Goal: Task Accomplishment & Management: Complete application form

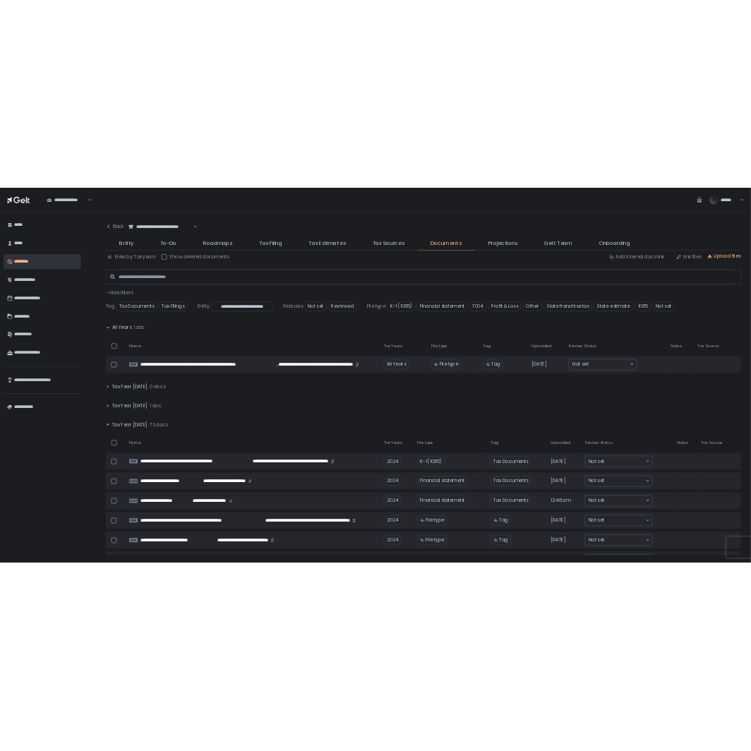
scroll to position [29, 0]
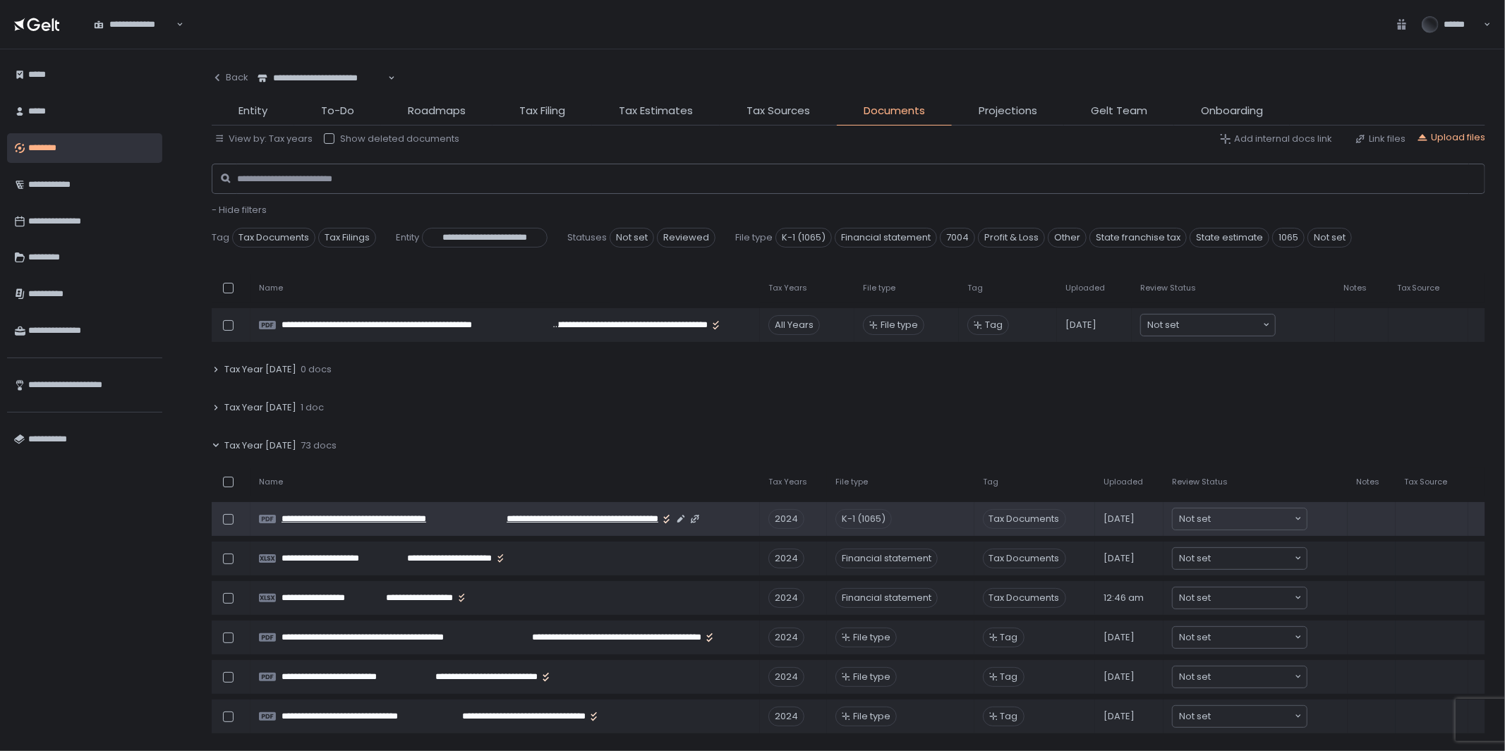
click at [418, 516] on span "**********" at bounding box center [374, 519] width 187 height 13
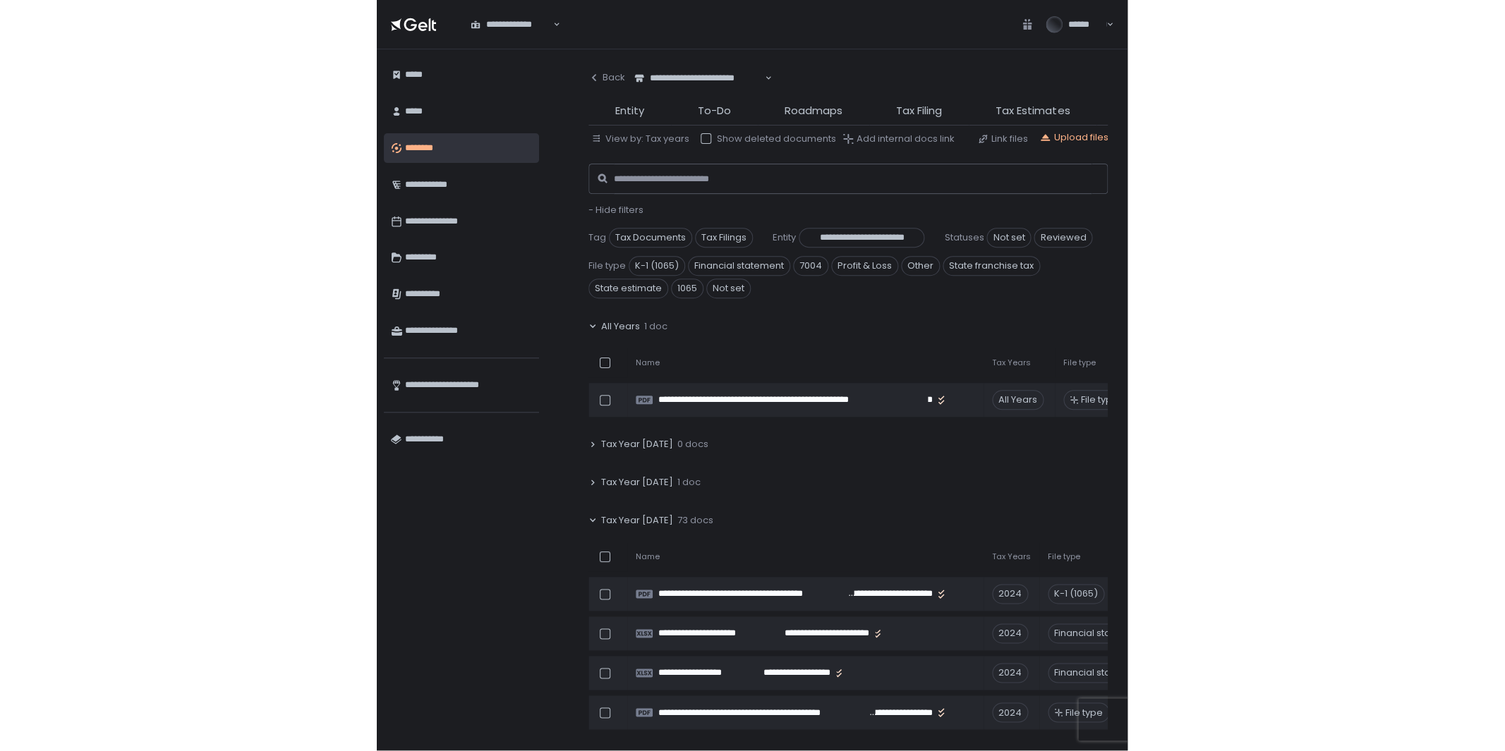
scroll to position [0, 0]
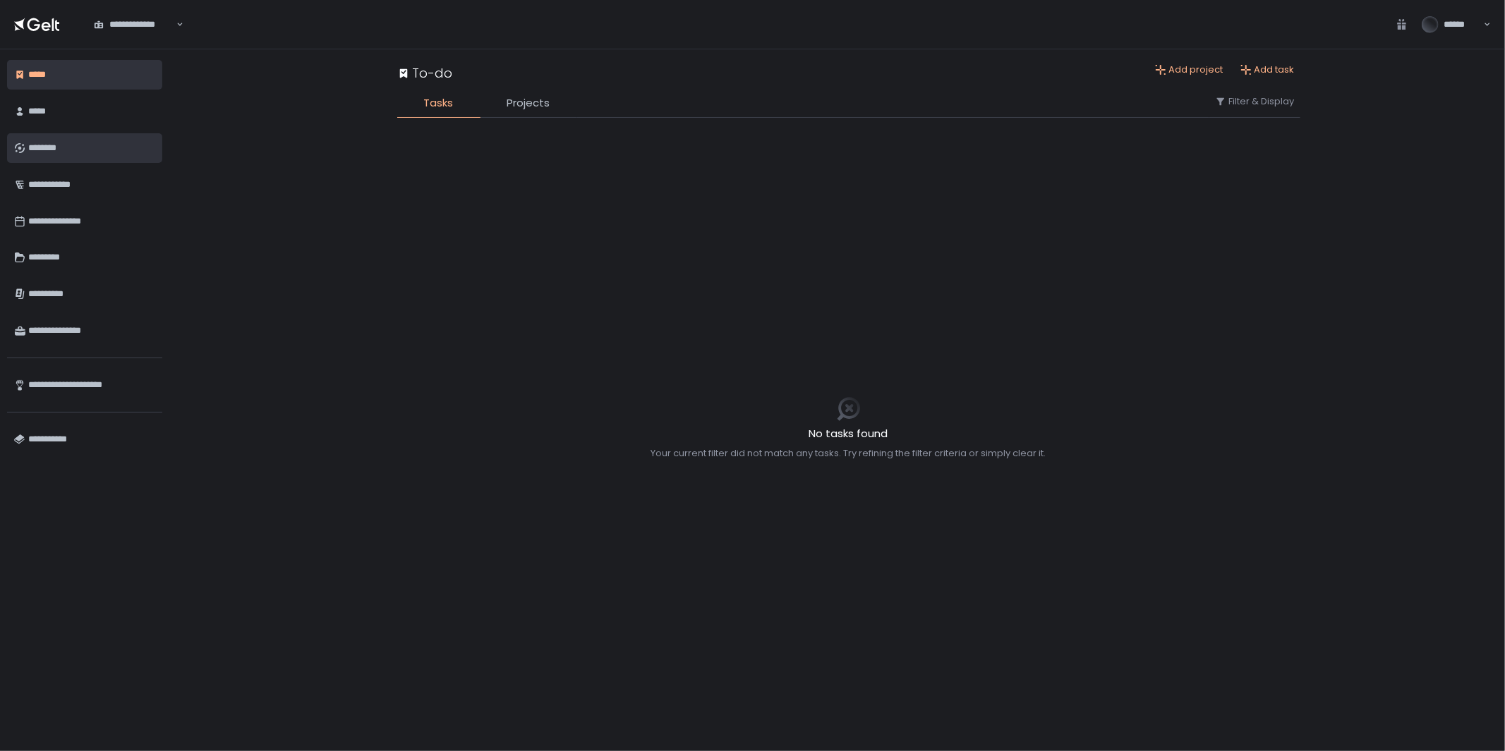
click at [51, 152] on div "********" at bounding box center [91, 148] width 127 height 24
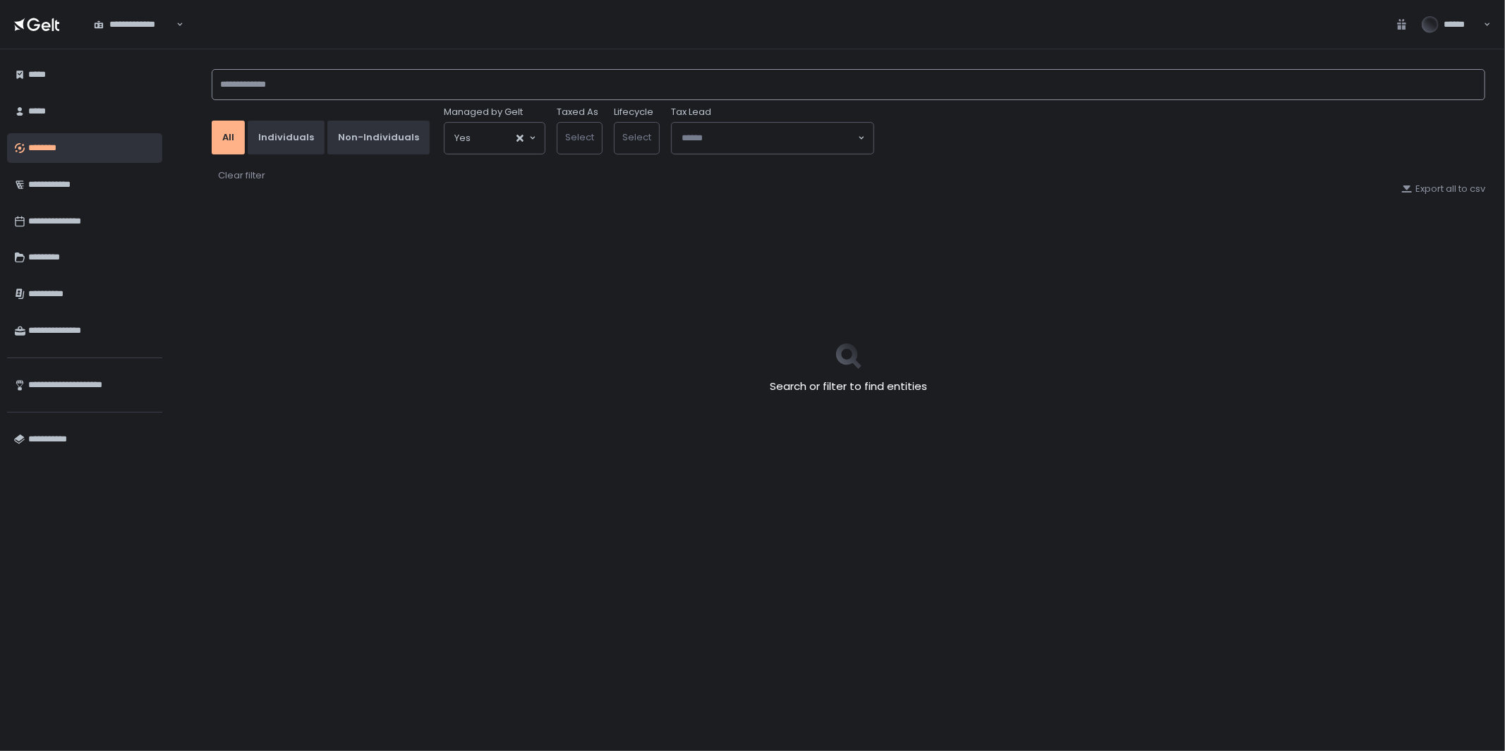
click at [480, 93] on input at bounding box center [848, 84] width 1273 height 31
type input "*"
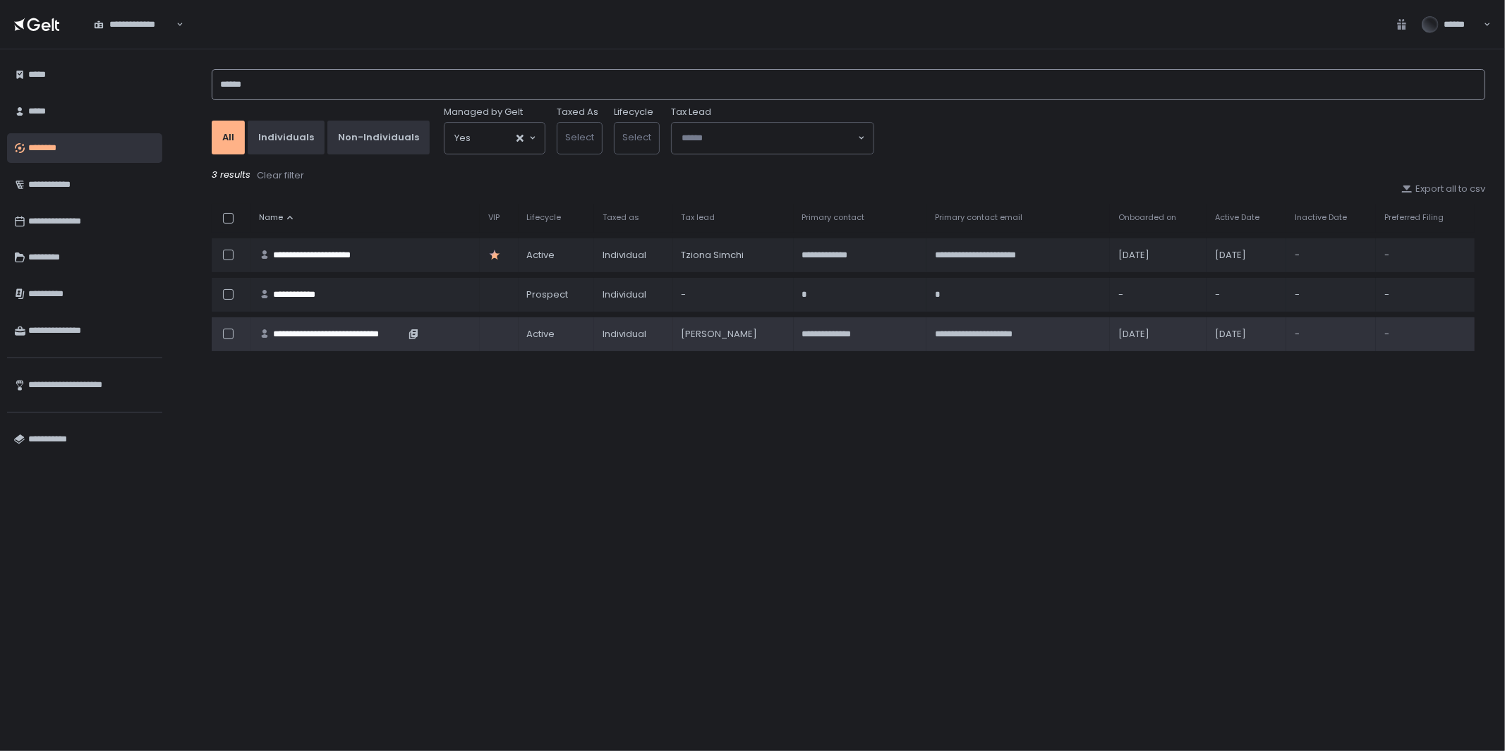
type input "******"
click at [351, 337] on div "**********" at bounding box center [339, 334] width 132 height 13
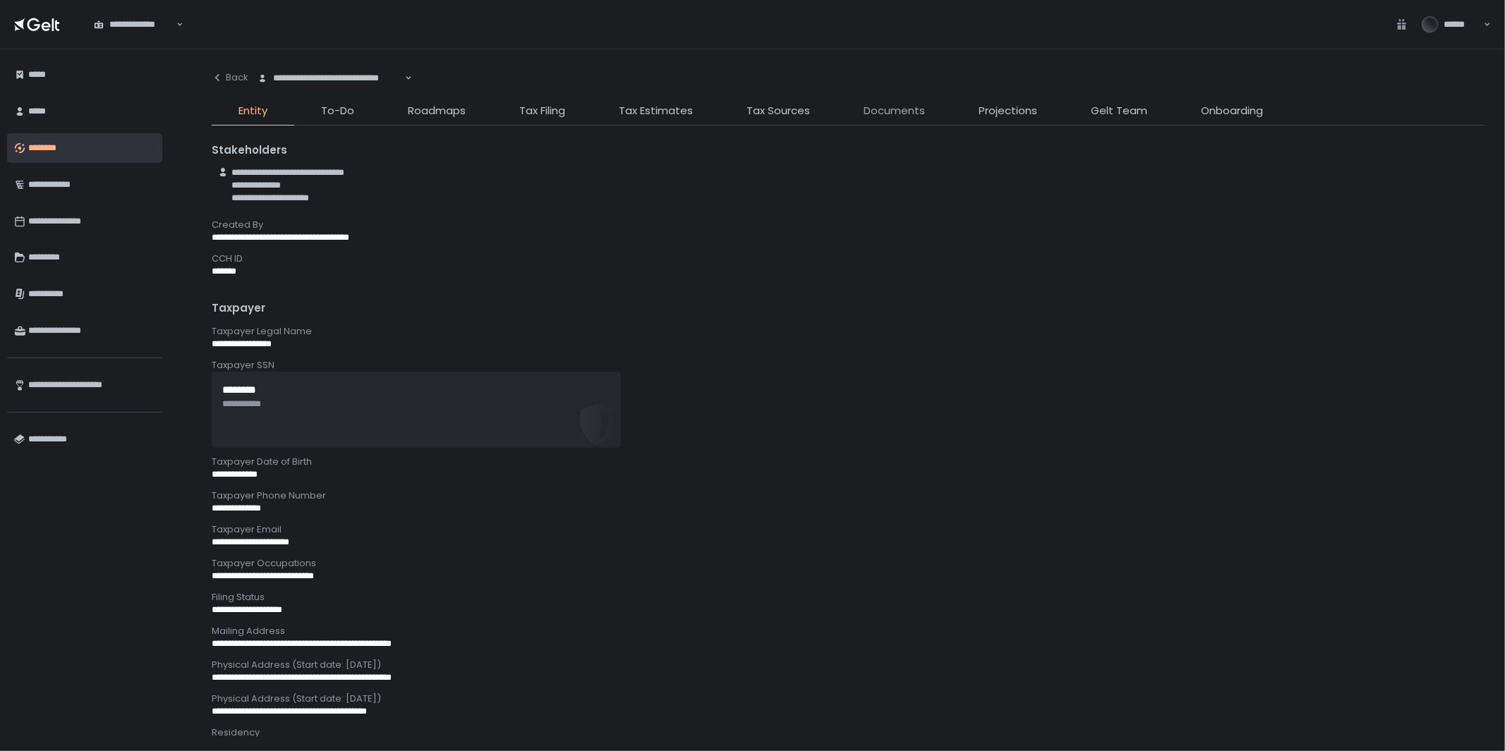
click at [878, 111] on span "Documents" at bounding box center [893, 111] width 61 height 16
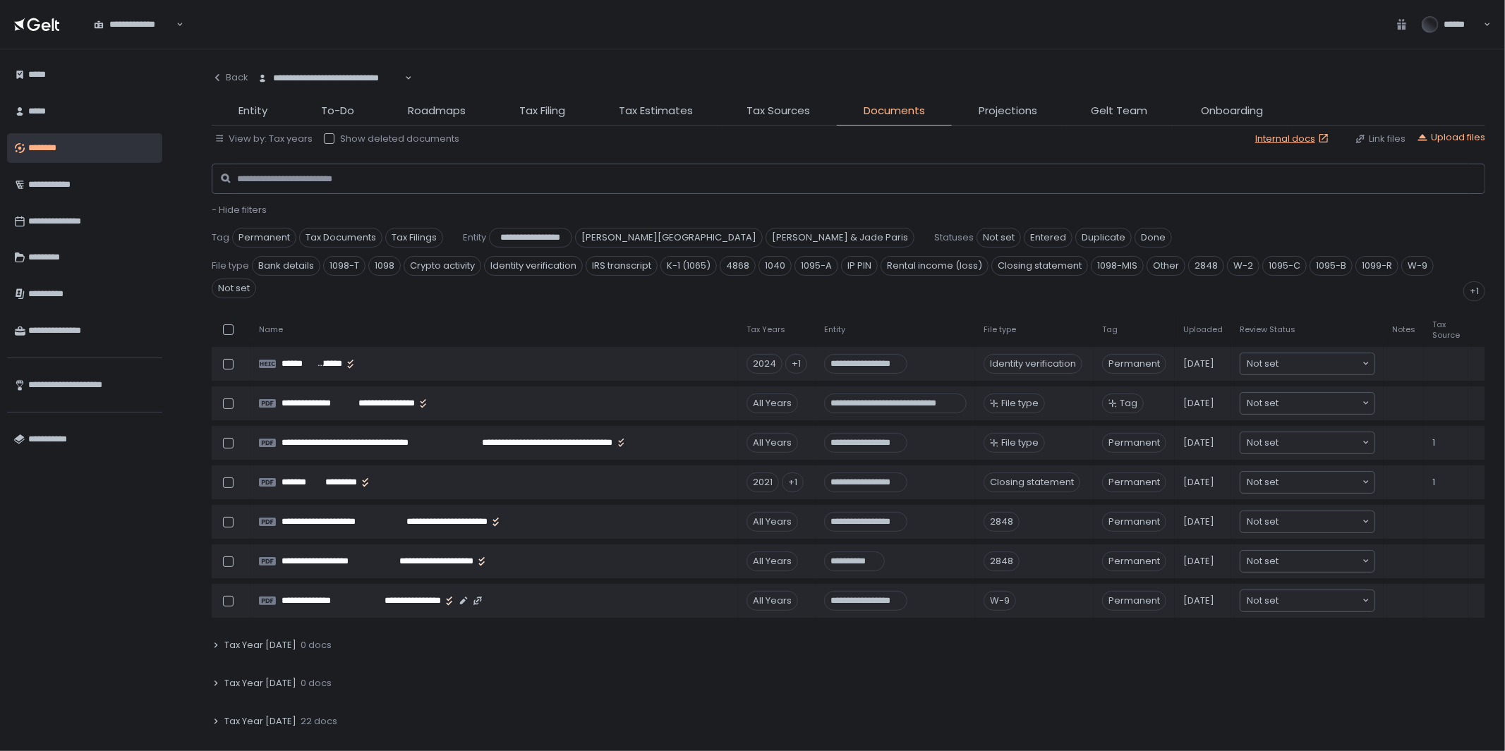
scroll to position [470, 0]
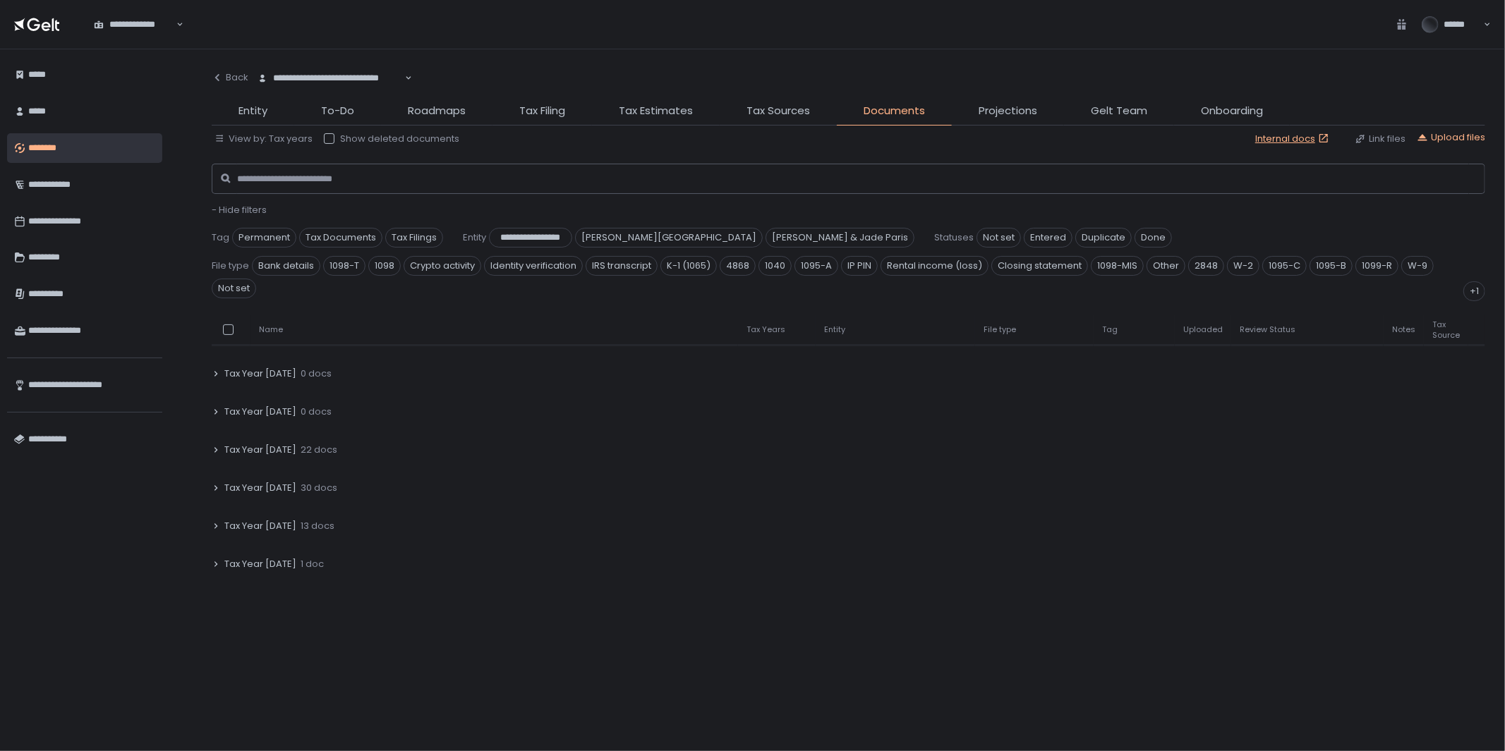
click at [217, 446] on icon at bounding box center [216, 450] width 8 height 8
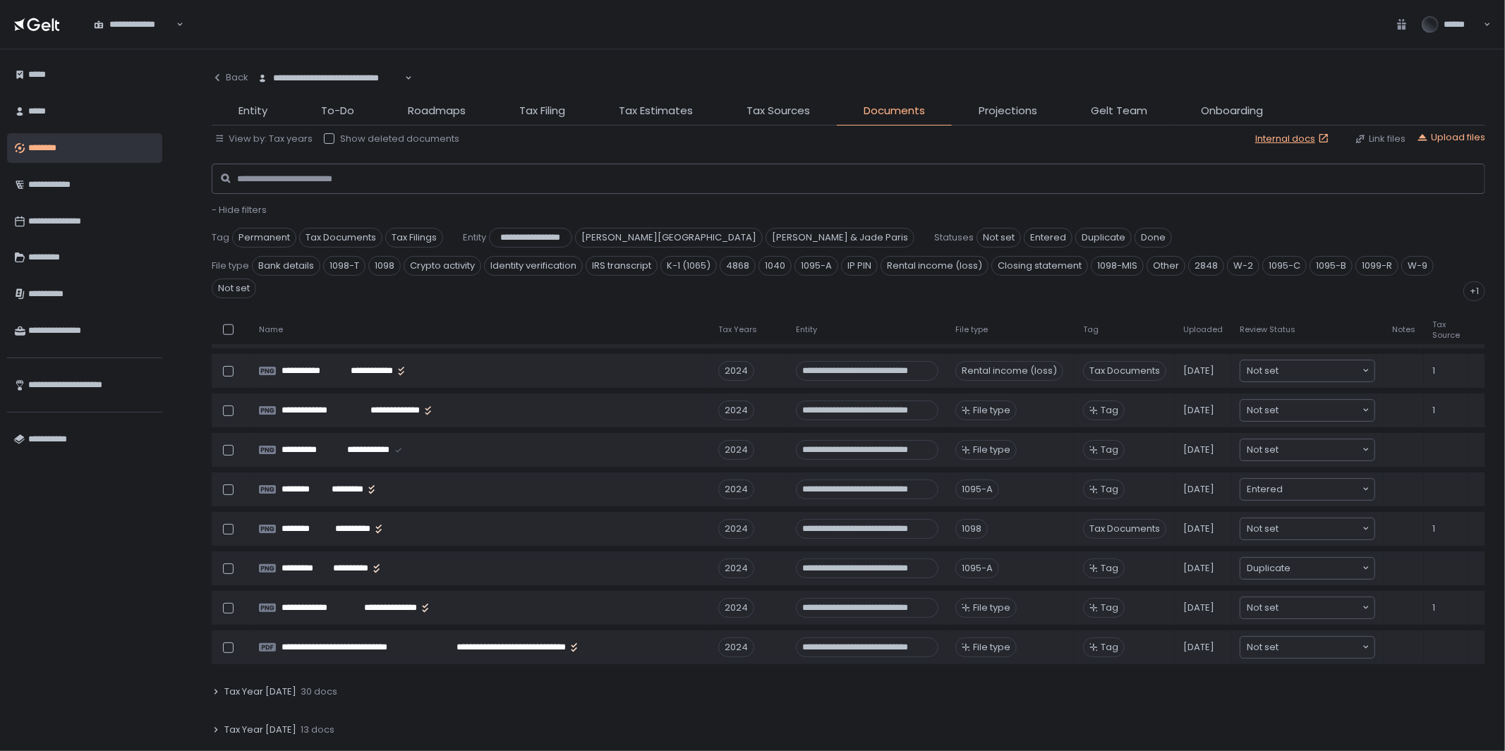
scroll to position [784, 0]
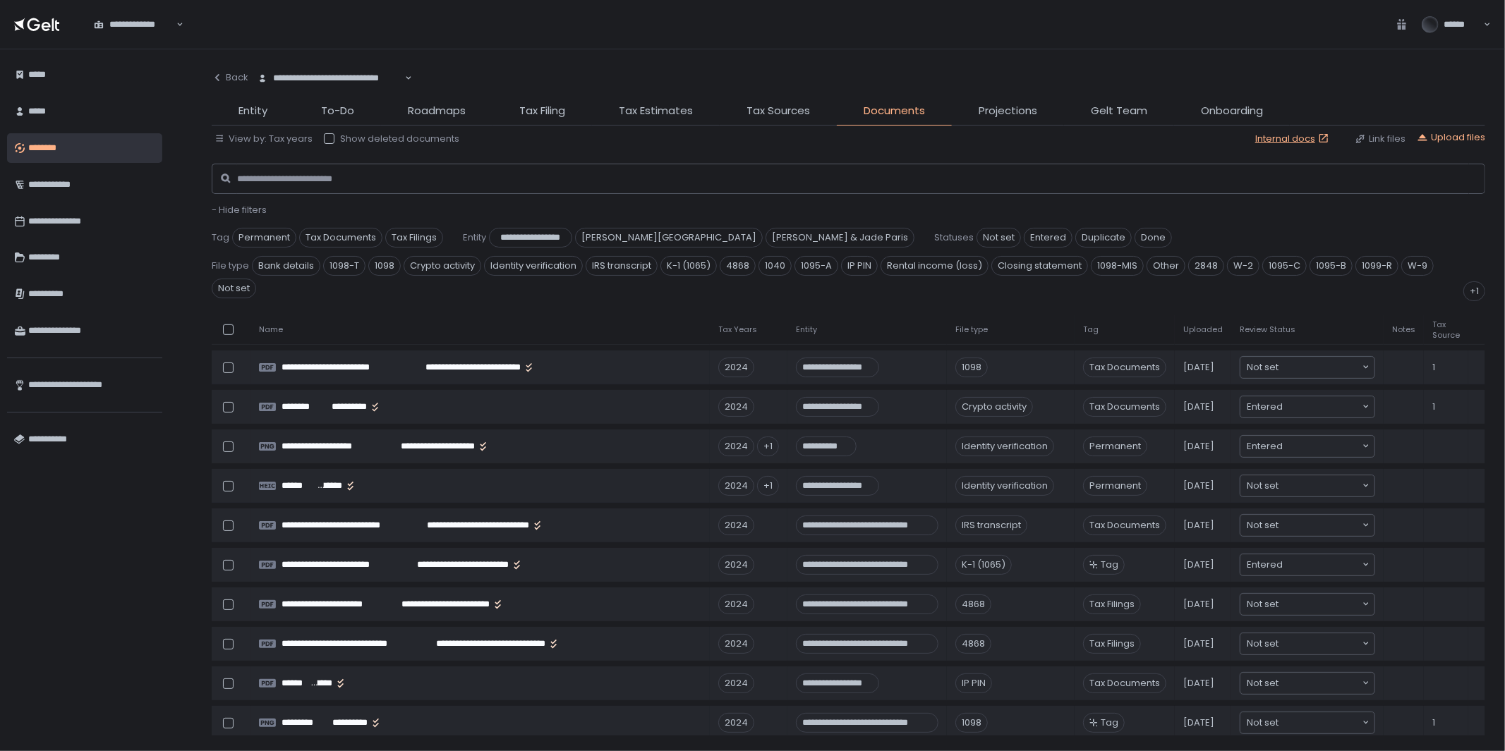
click at [484, 123] on li "Roadmaps" at bounding box center [436, 114] width 111 height 23
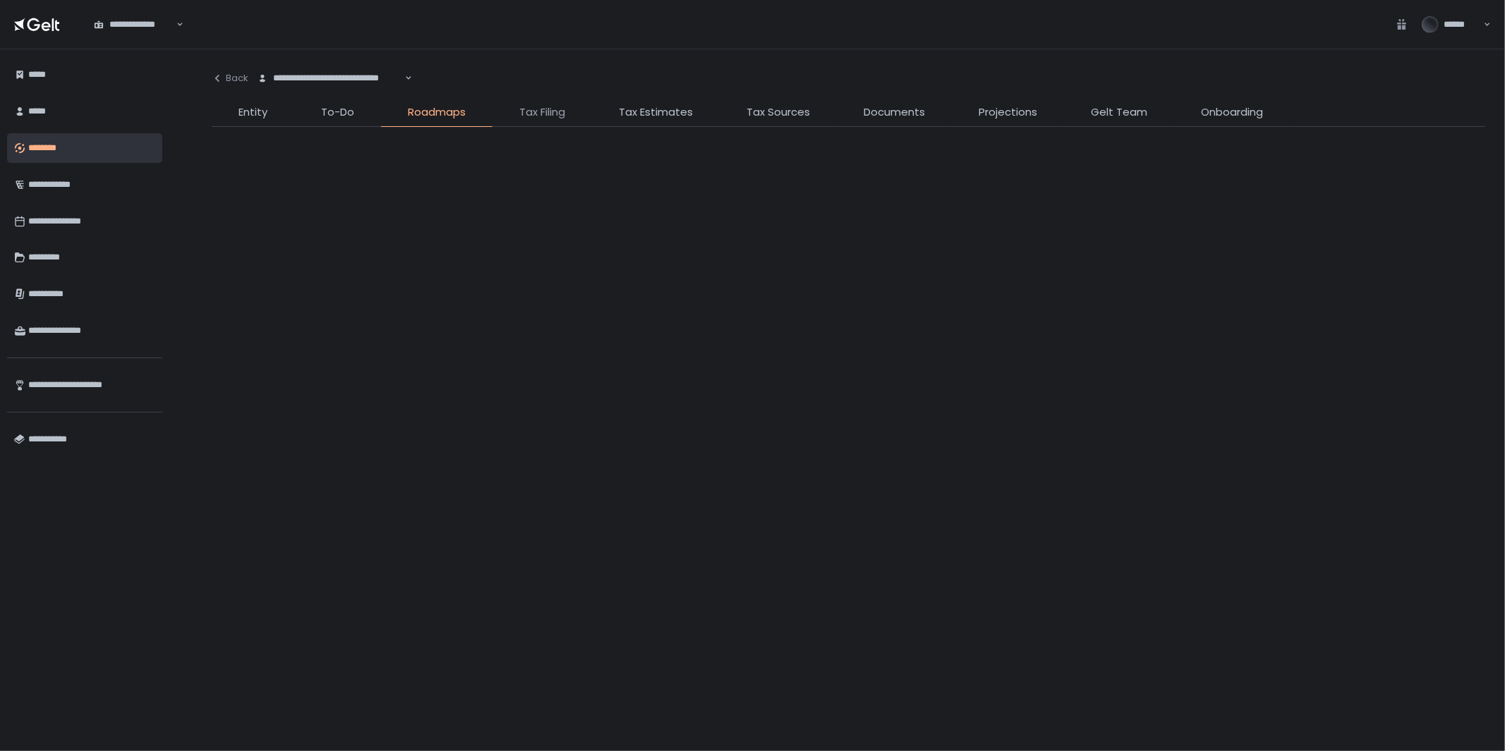
click at [547, 107] on span "Tax Filing" at bounding box center [542, 112] width 46 height 16
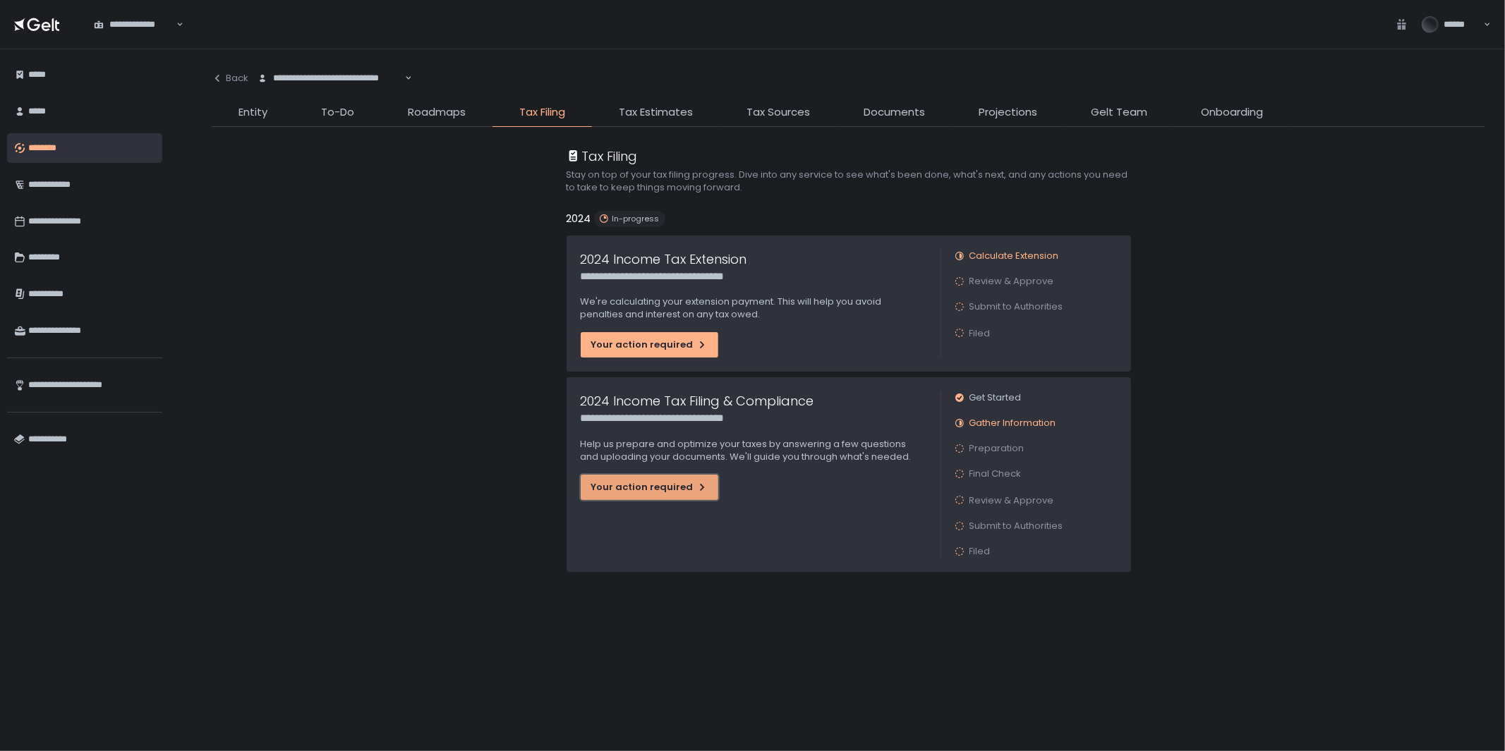
click at [658, 492] on div "Your action required" at bounding box center [649, 487] width 116 height 13
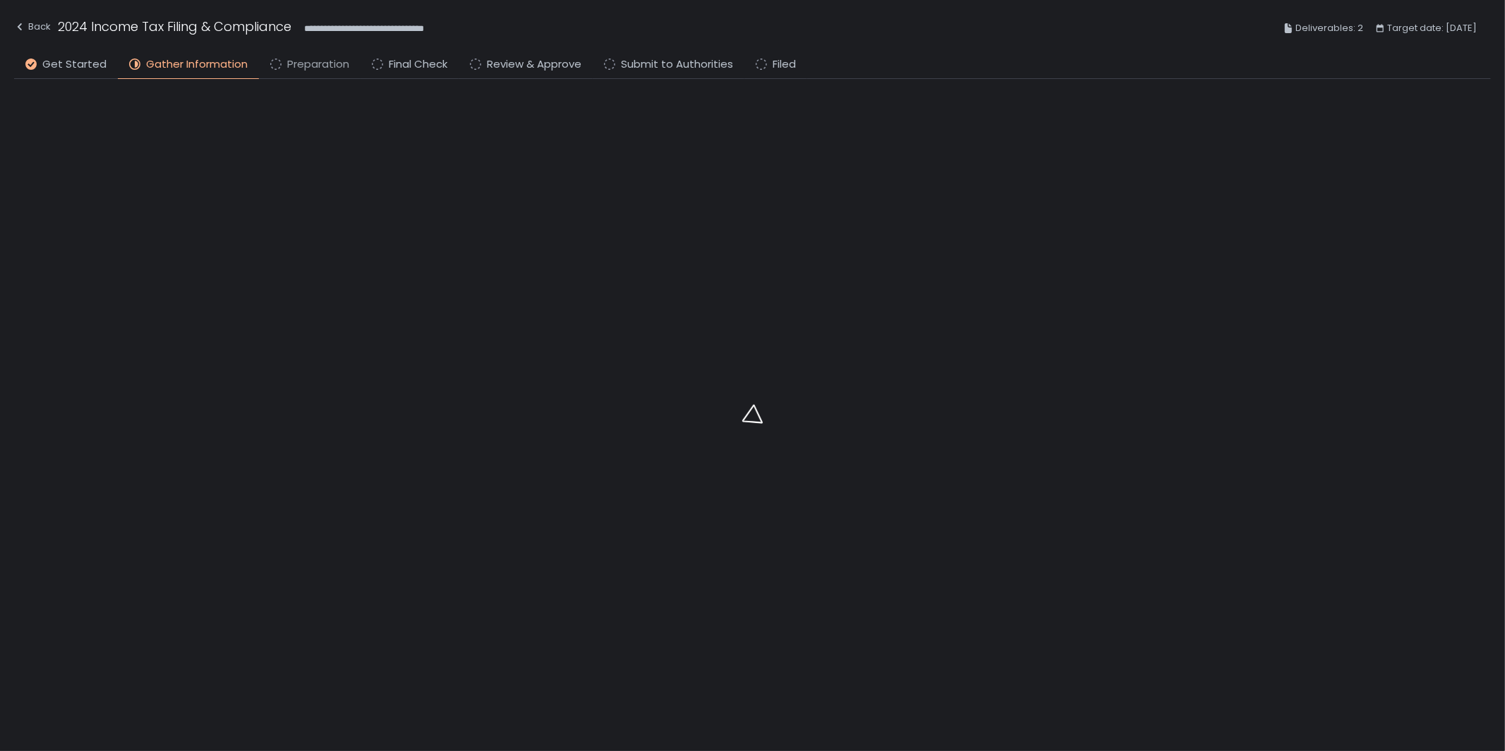
click at [296, 65] on span "Preparation" at bounding box center [318, 64] width 62 height 16
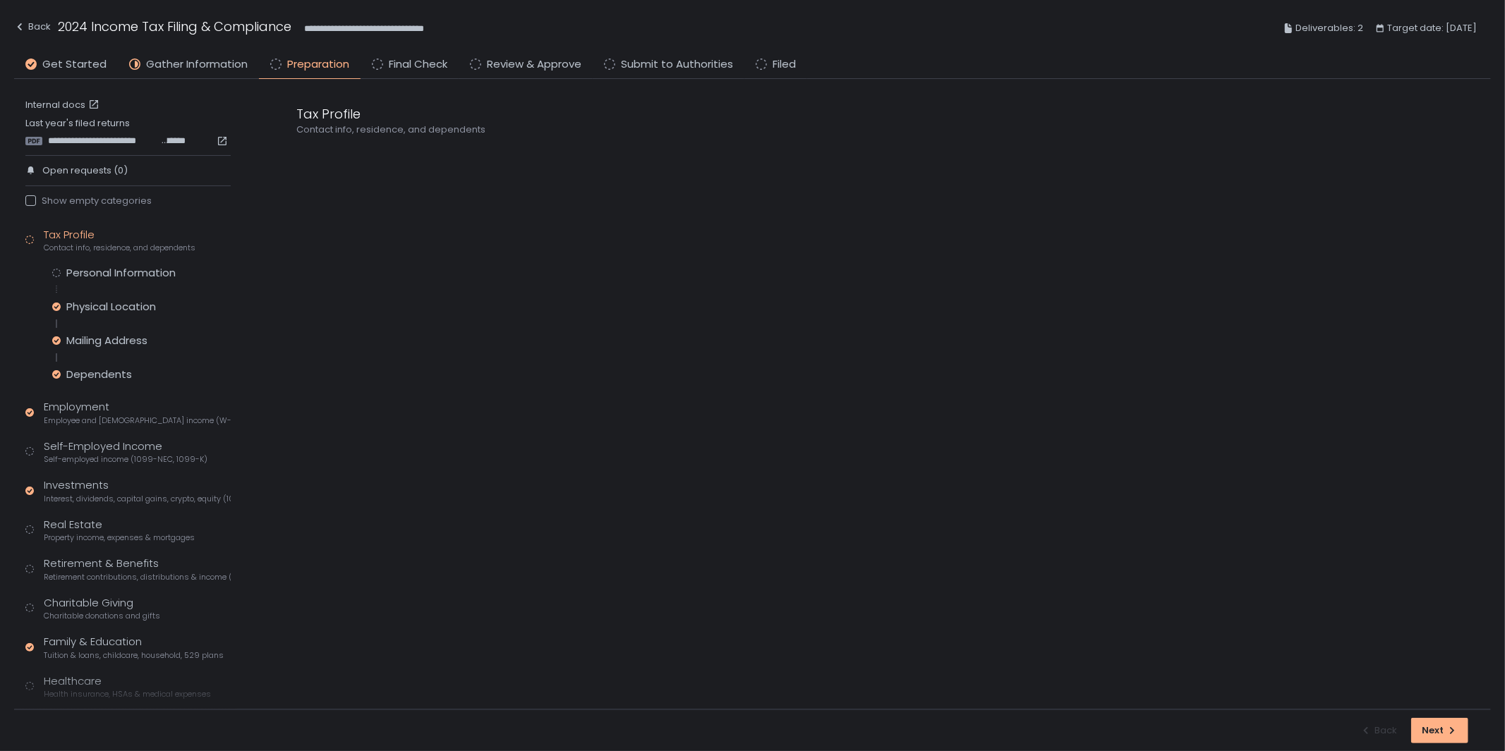
click at [111, 297] on div "Personal Information Physical Location Mailing Address Dependents" at bounding box center [141, 324] width 178 height 116
click at [79, 457] on span "Self-employed income (1099-NEC, 1099-K)" at bounding box center [126, 459] width 164 height 11
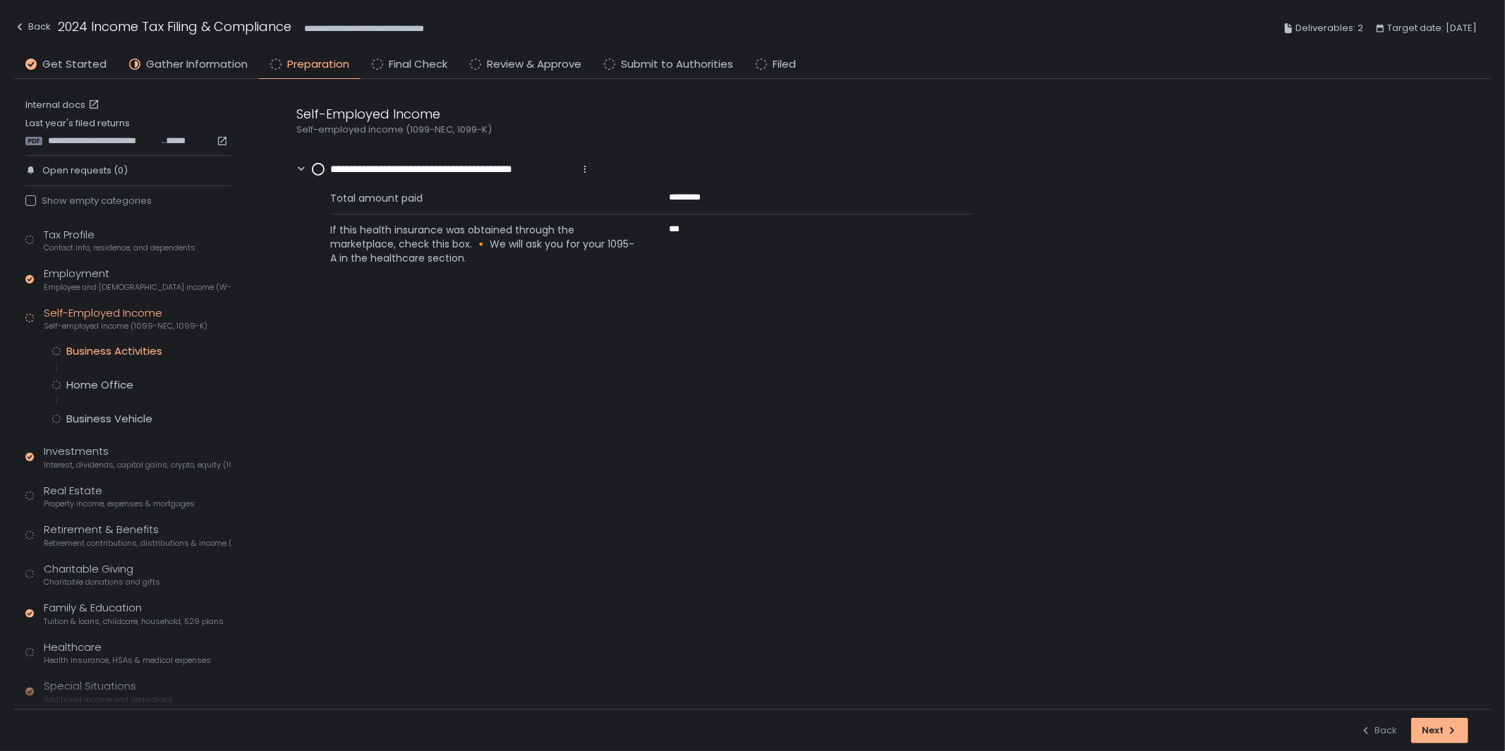
click at [113, 350] on div "Business Activities" at bounding box center [114, 351] width 96 height 14
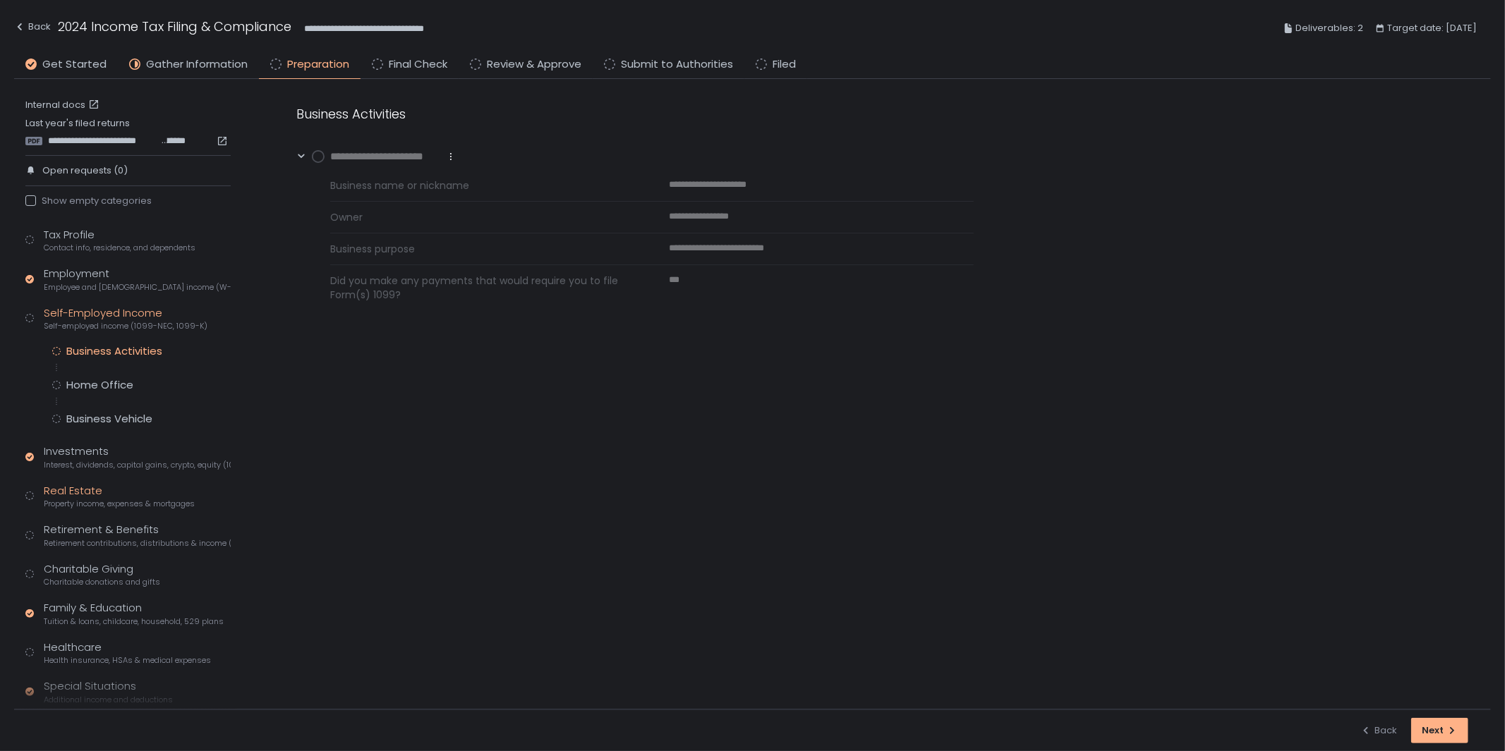
click at [73, 499] on span "Property income, expenses & mortgages" at bounding box center [119, 504] width 151 height 11
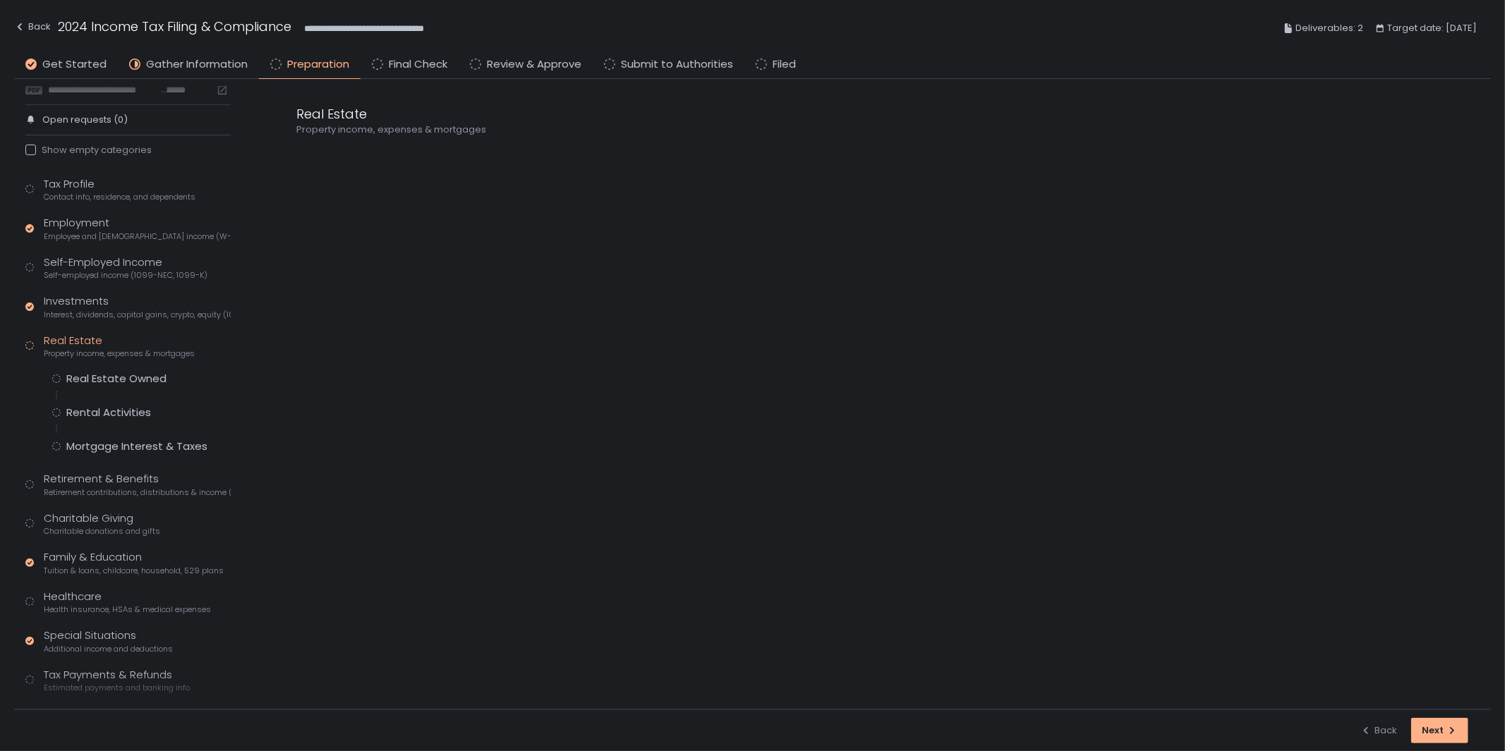
scroll to position [78, 0]
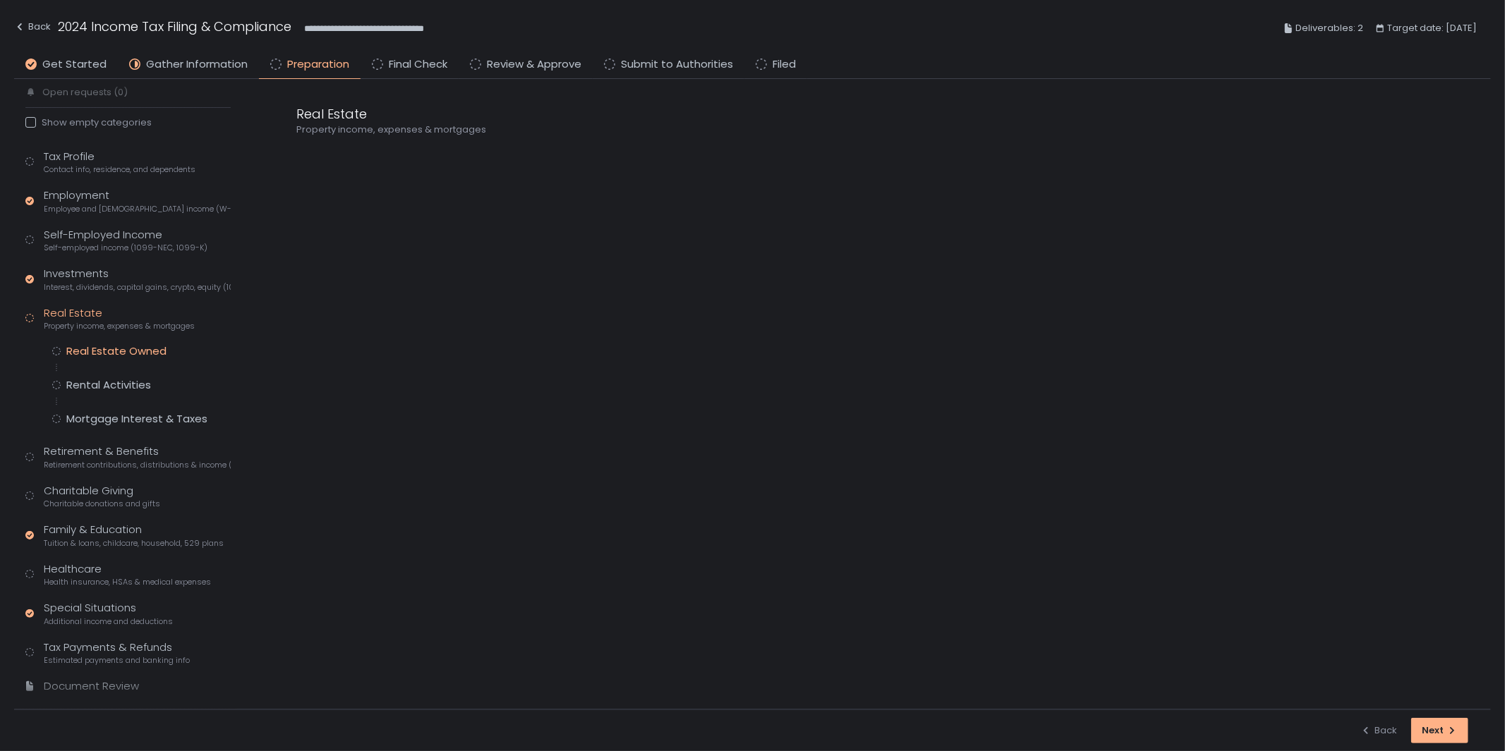
click at [120, 344] on div "Real Estate Owned" at bounding box center [116, 351] width 100 height 14
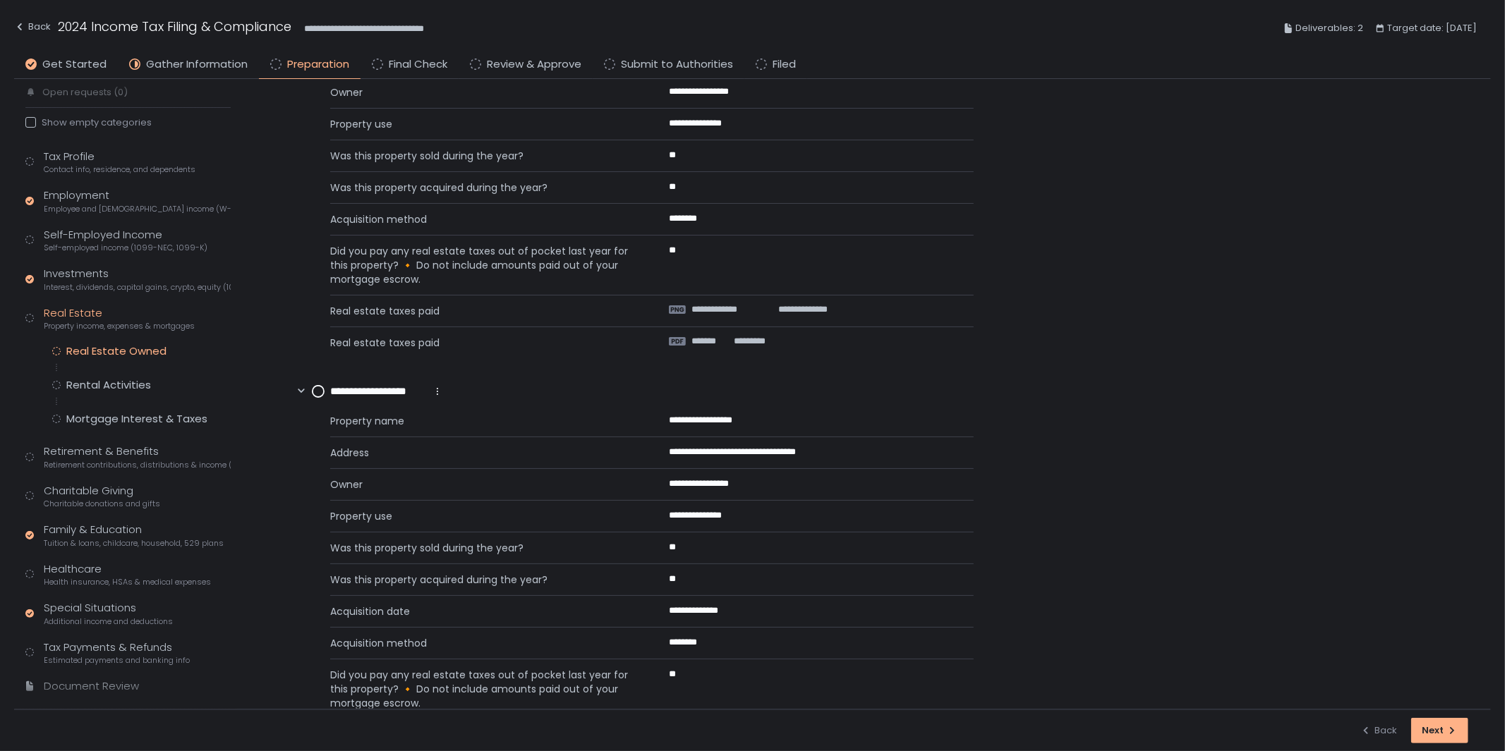
scroll to position [319, 0]
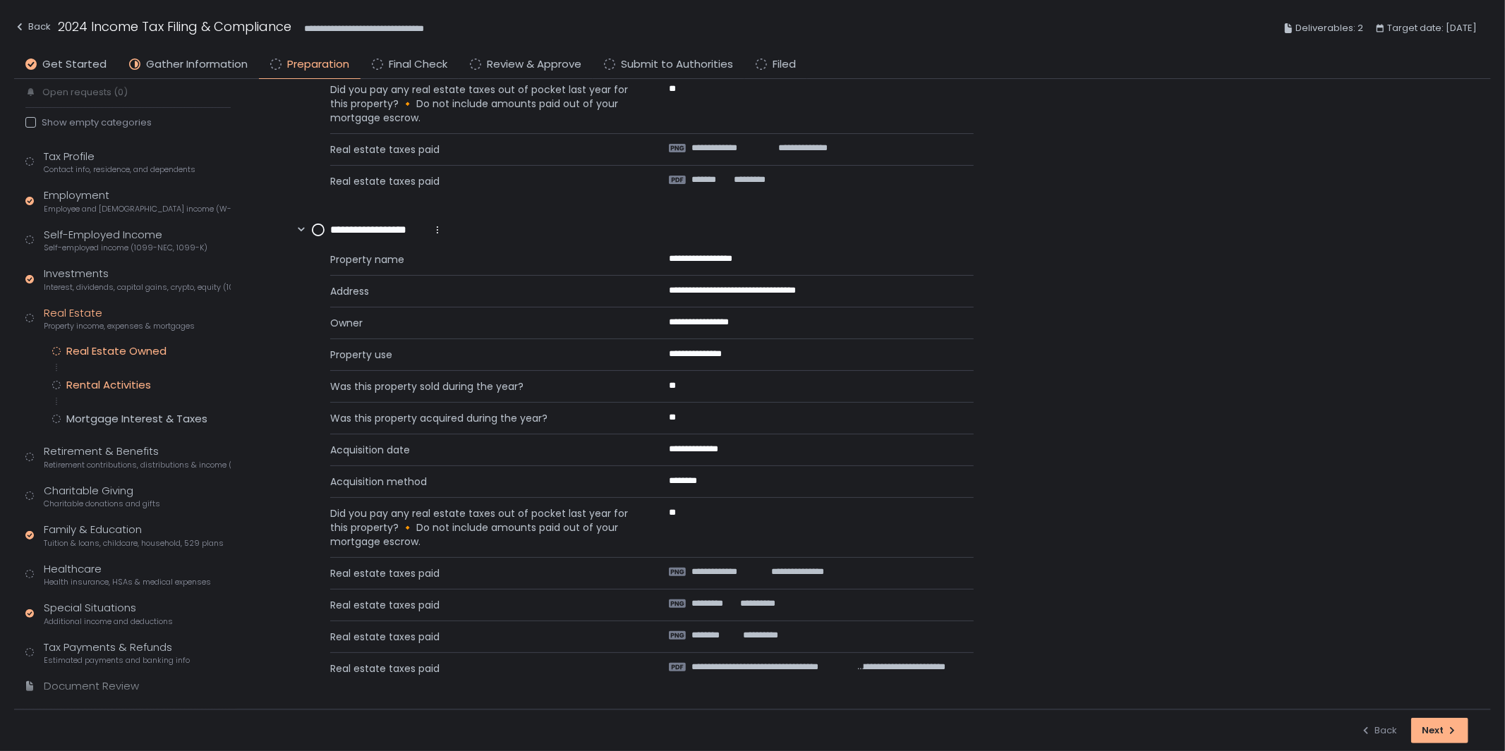
click at [126, 382] on div "Rental Activities" at bounding box center [108, 385] width 85 height 14
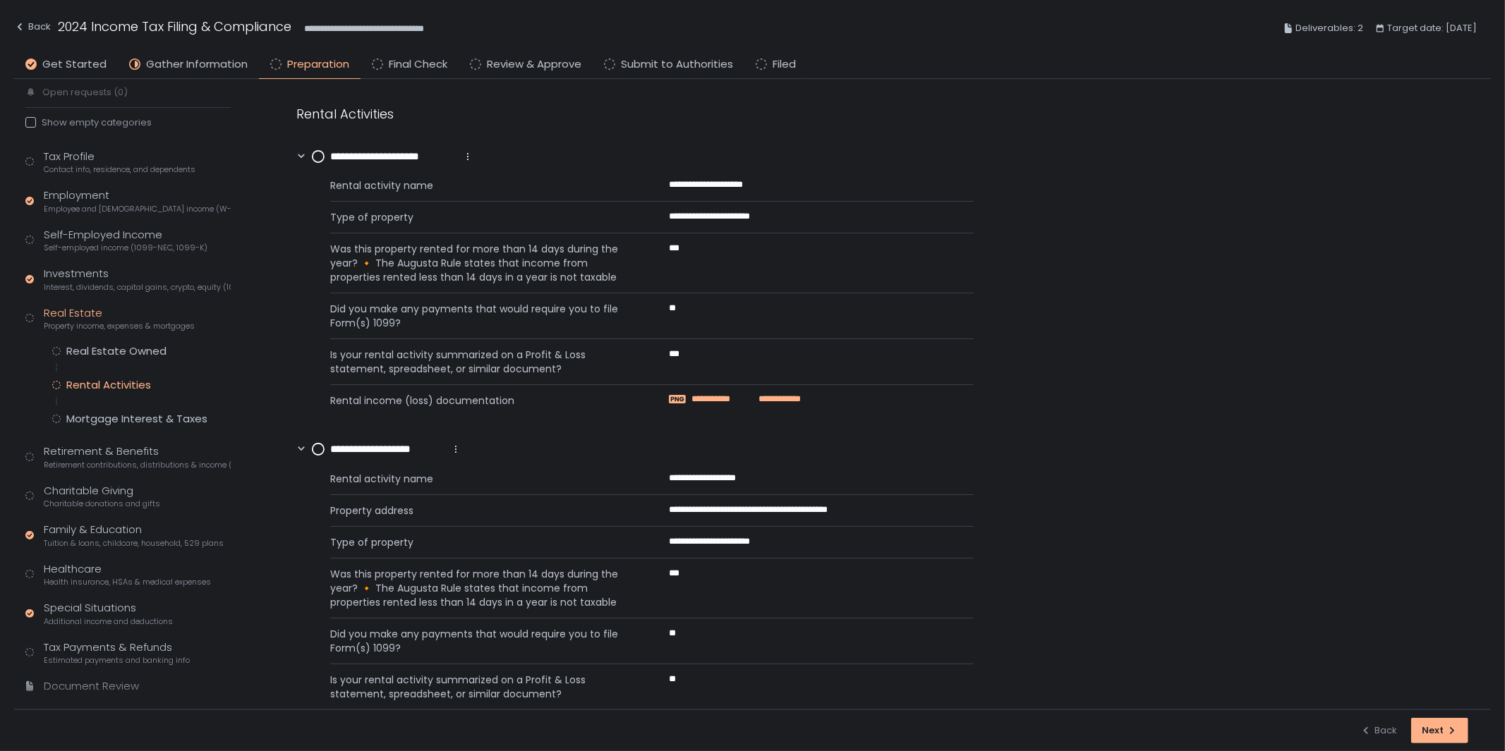
click at [728, 397] on span "**********" at bounding box center [718, 399] width 54 height 13
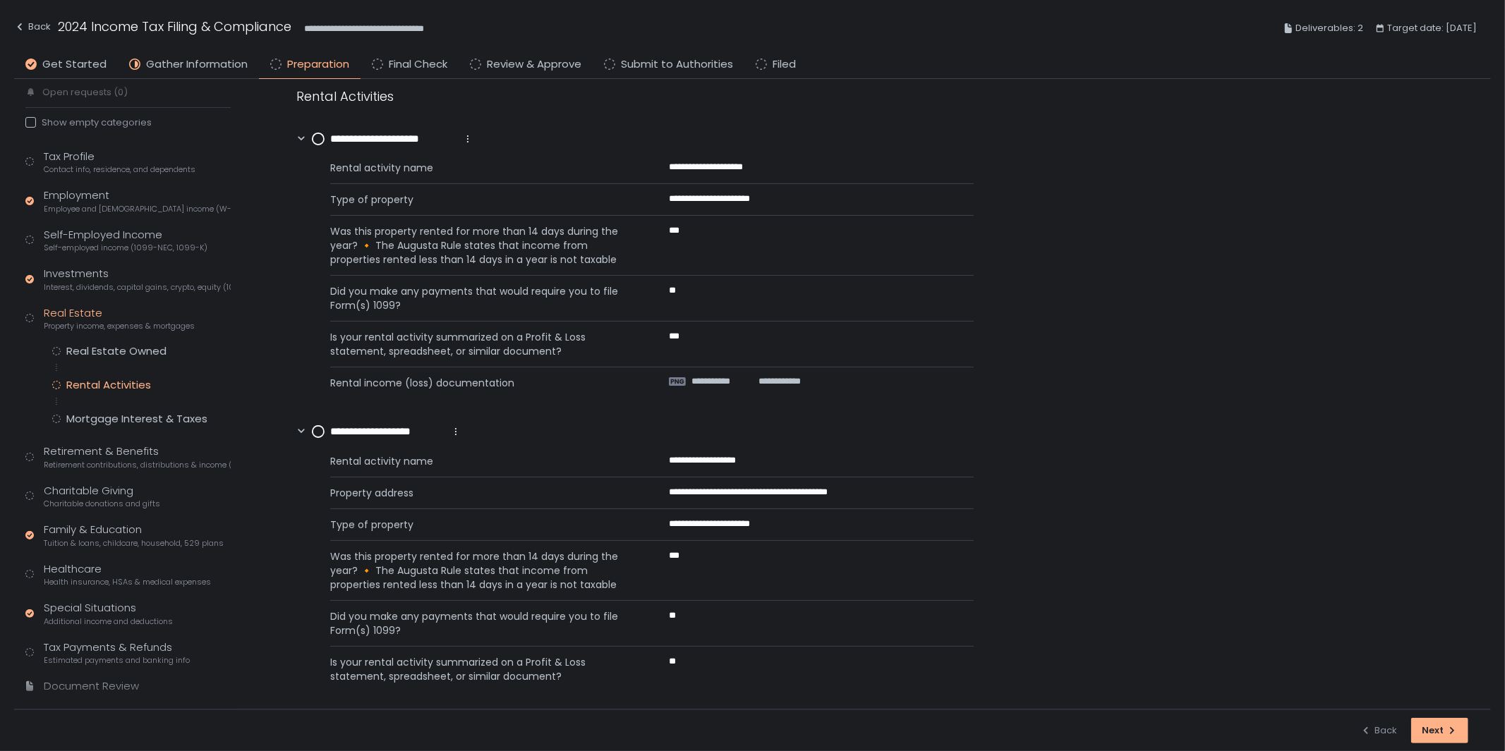
scroll to position [25, 0]
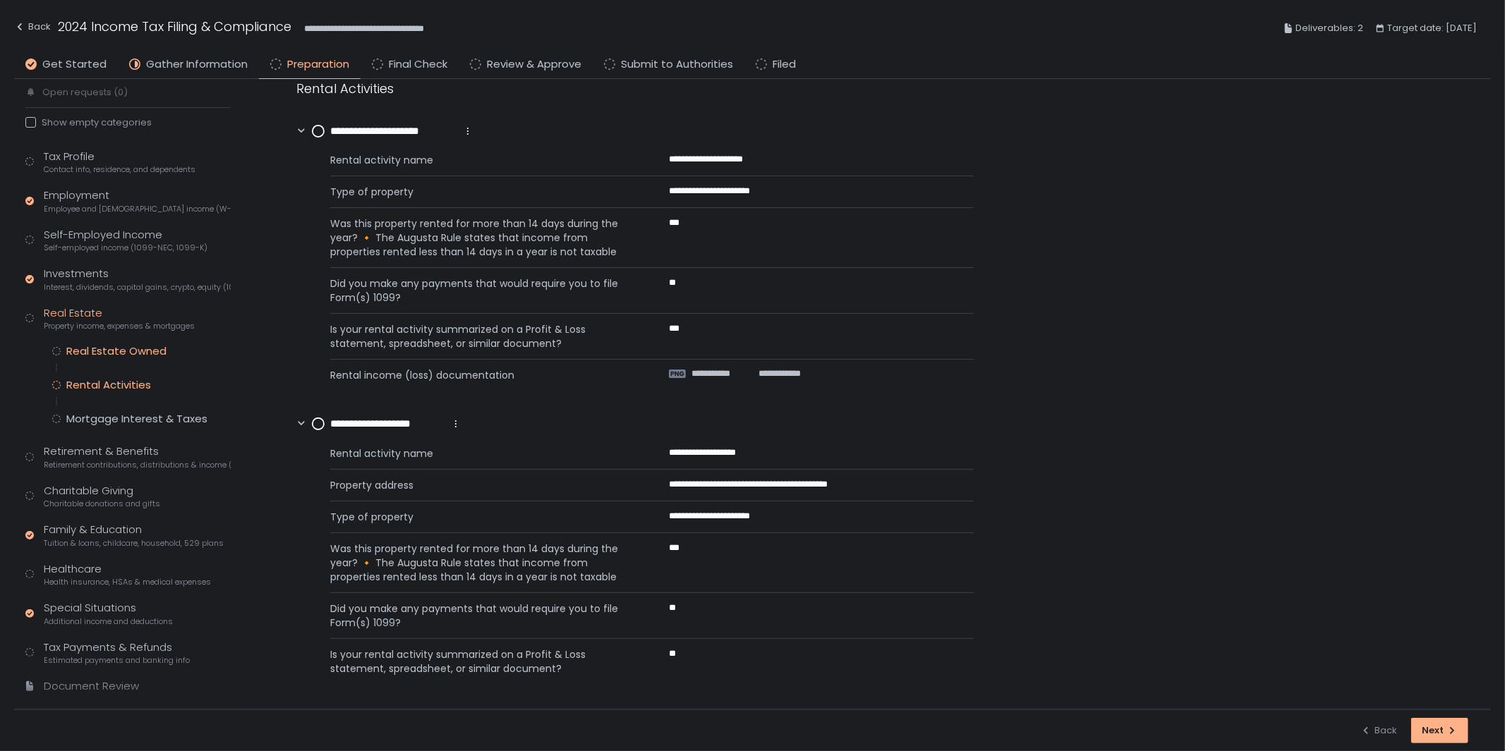
click at [129, 354] on div "Real Estate Owned" at bounding box center [116, 351] width 100 height 14
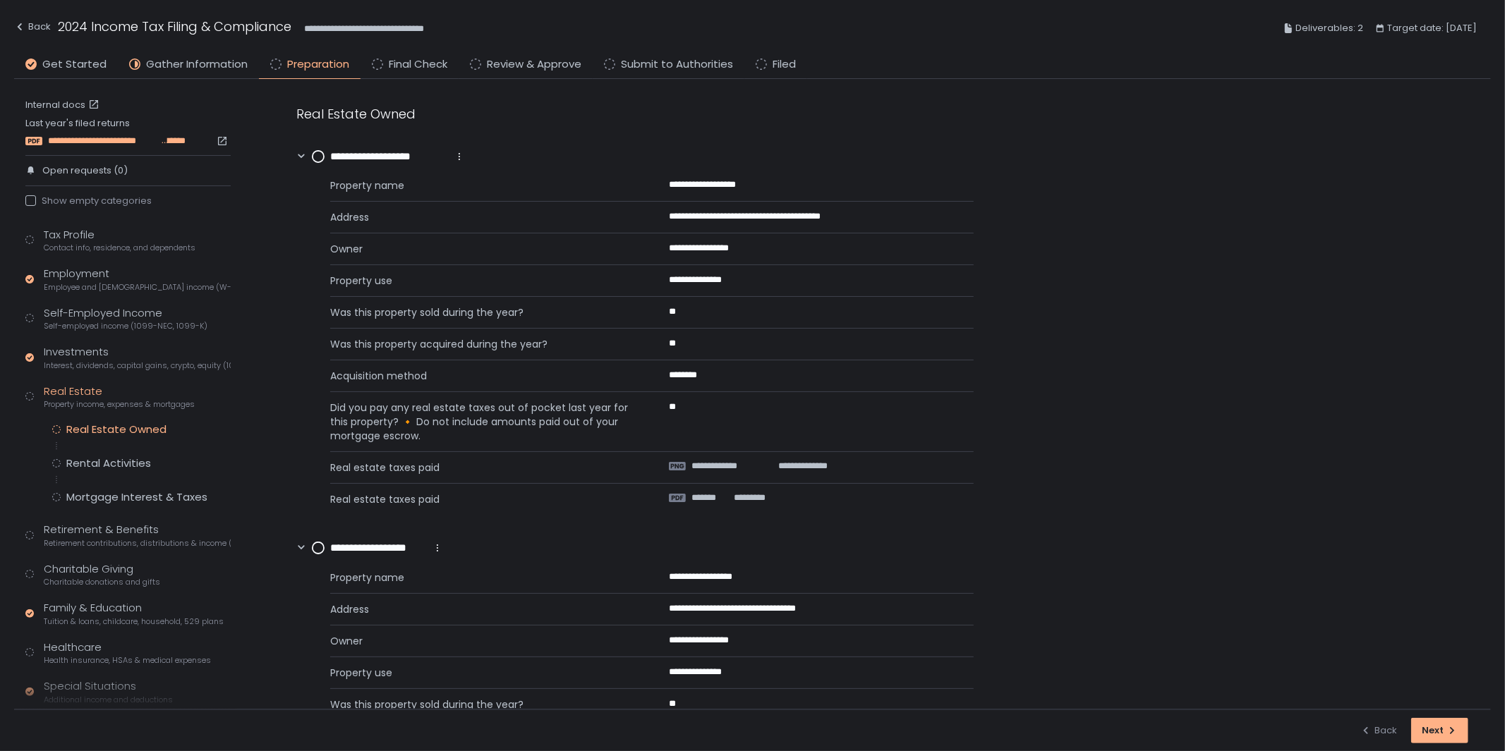
click at [103, 137] on span "**********" at bounding box center [103, 141] width 111 height 13
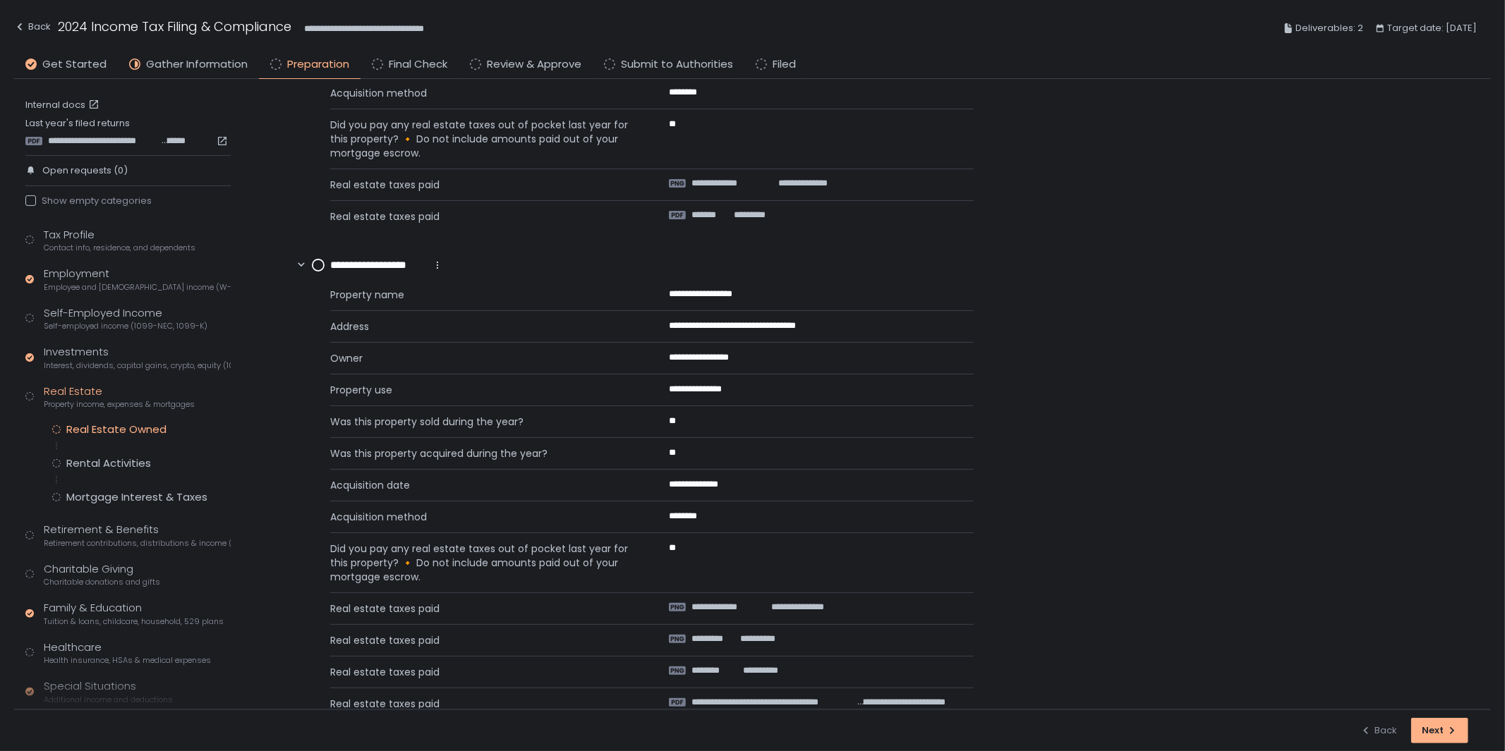
scroll to position [319, 0]
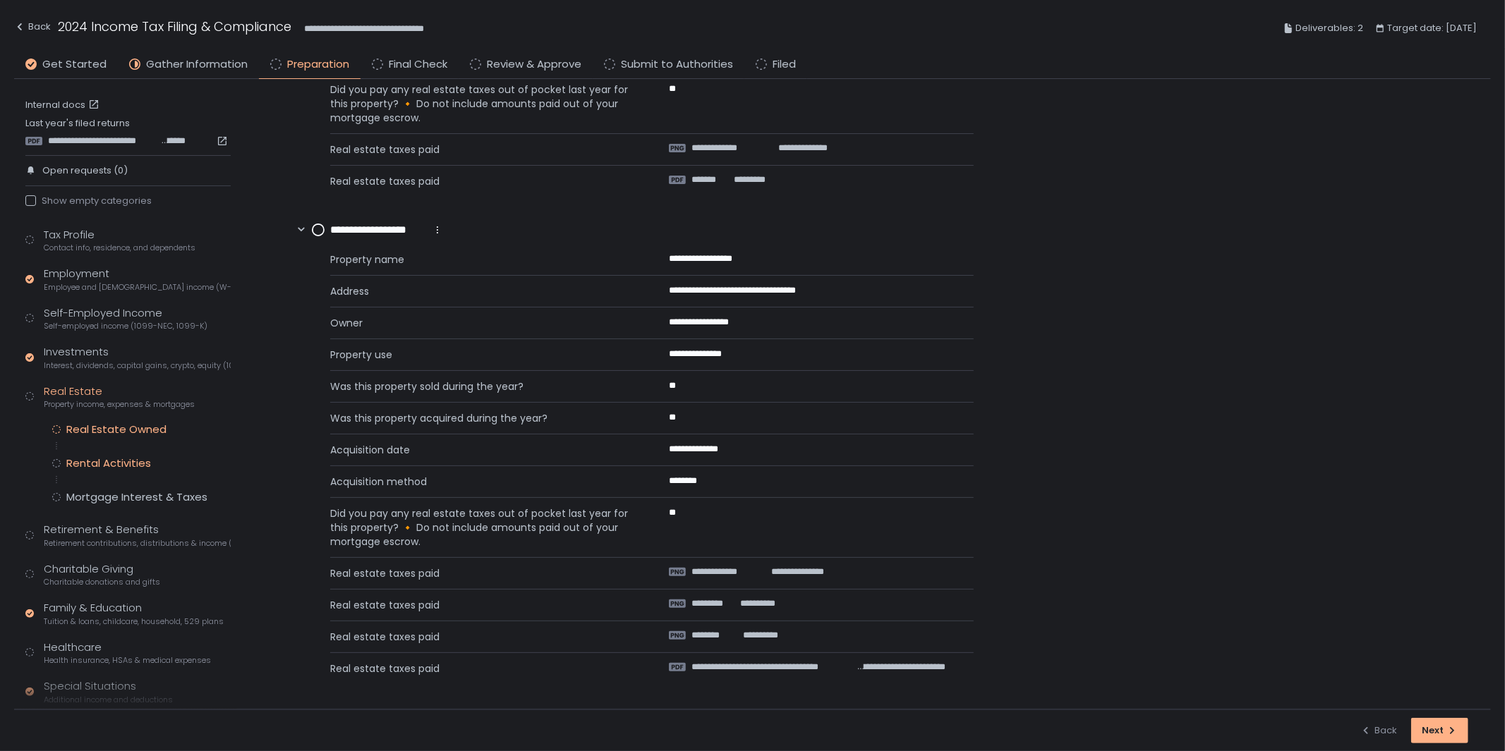
click at [131, 457] on div "Rental Activities" at bounding box center [108, 463] width 85 height 14
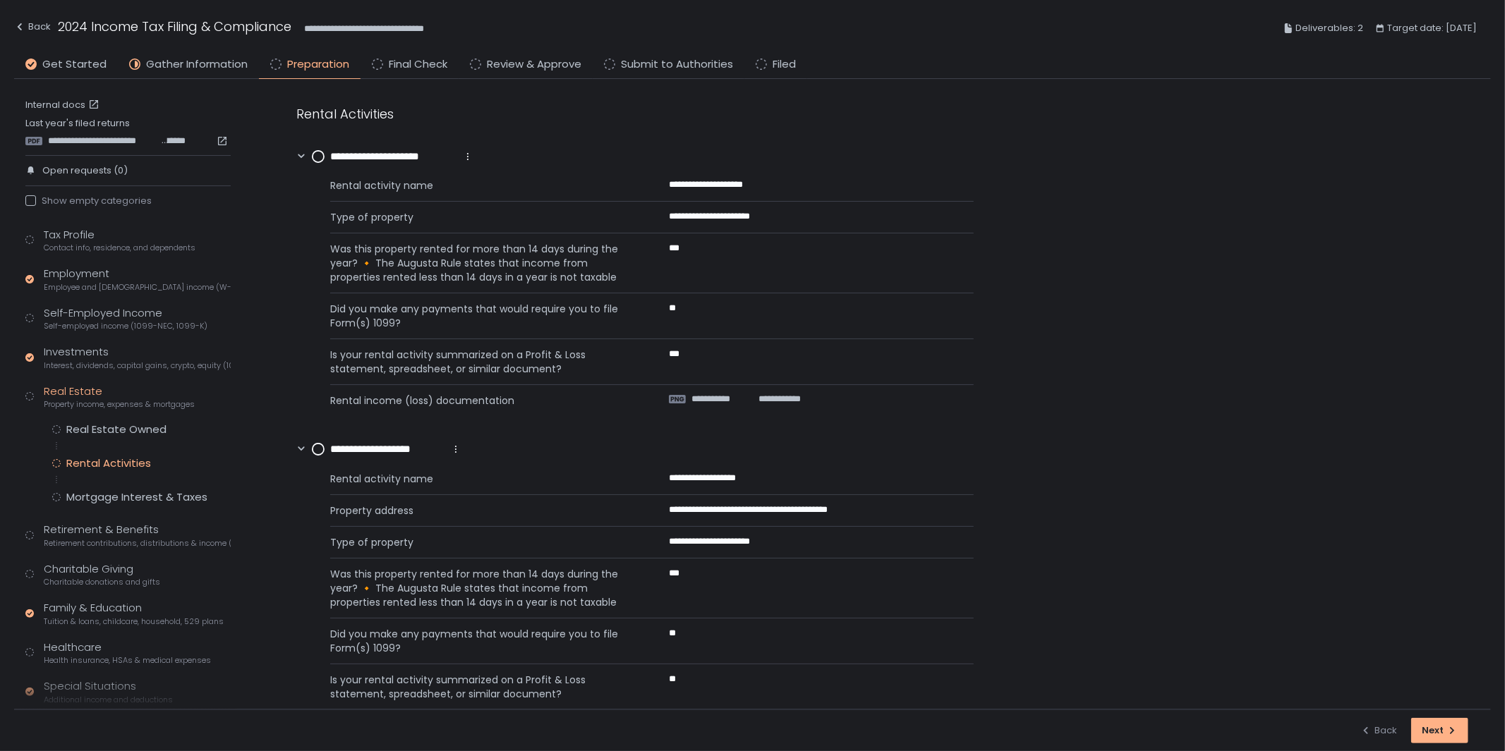
scroll to position [25, 0]
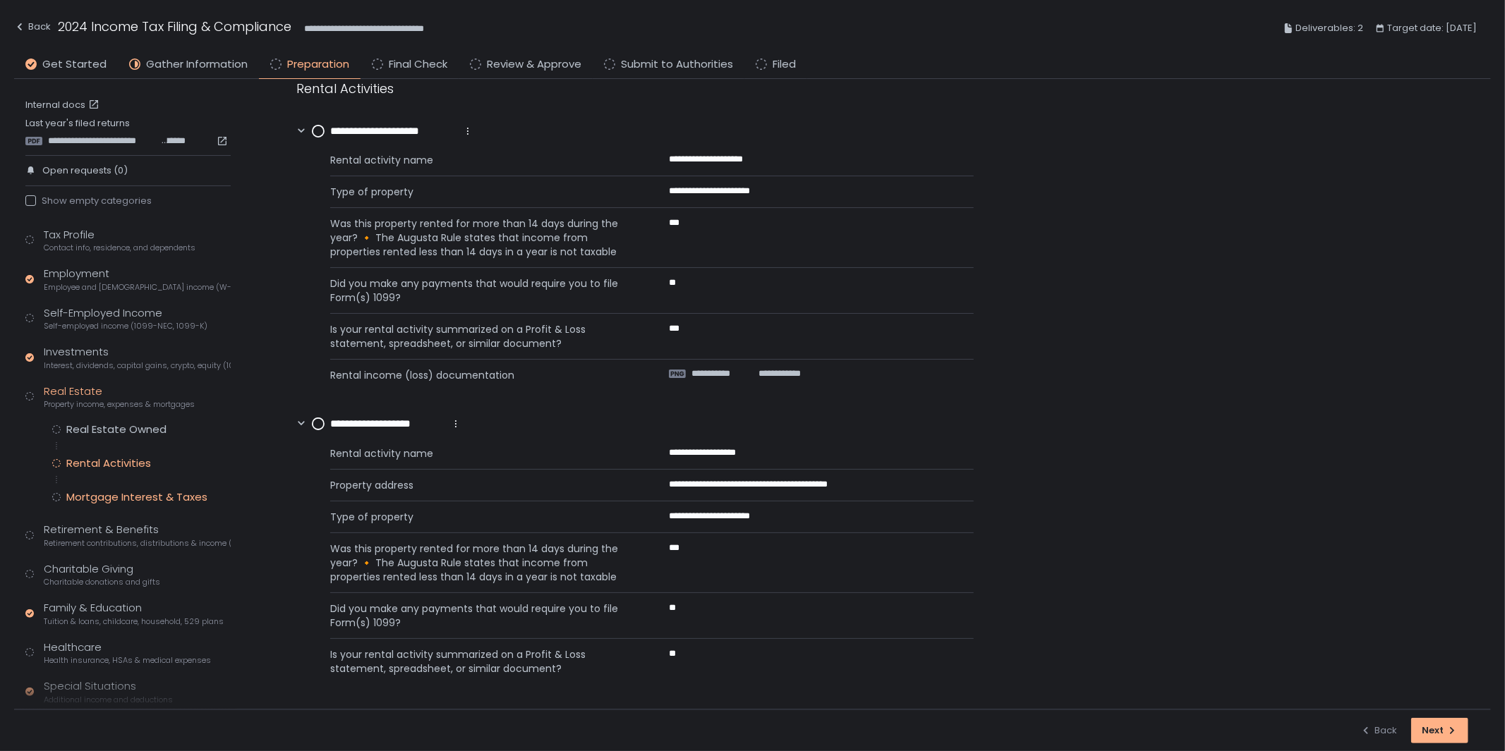
click at [109, 504] on div "Mortgage Interest & Taxes" at bounding box center [136, 497] width 141 height 14
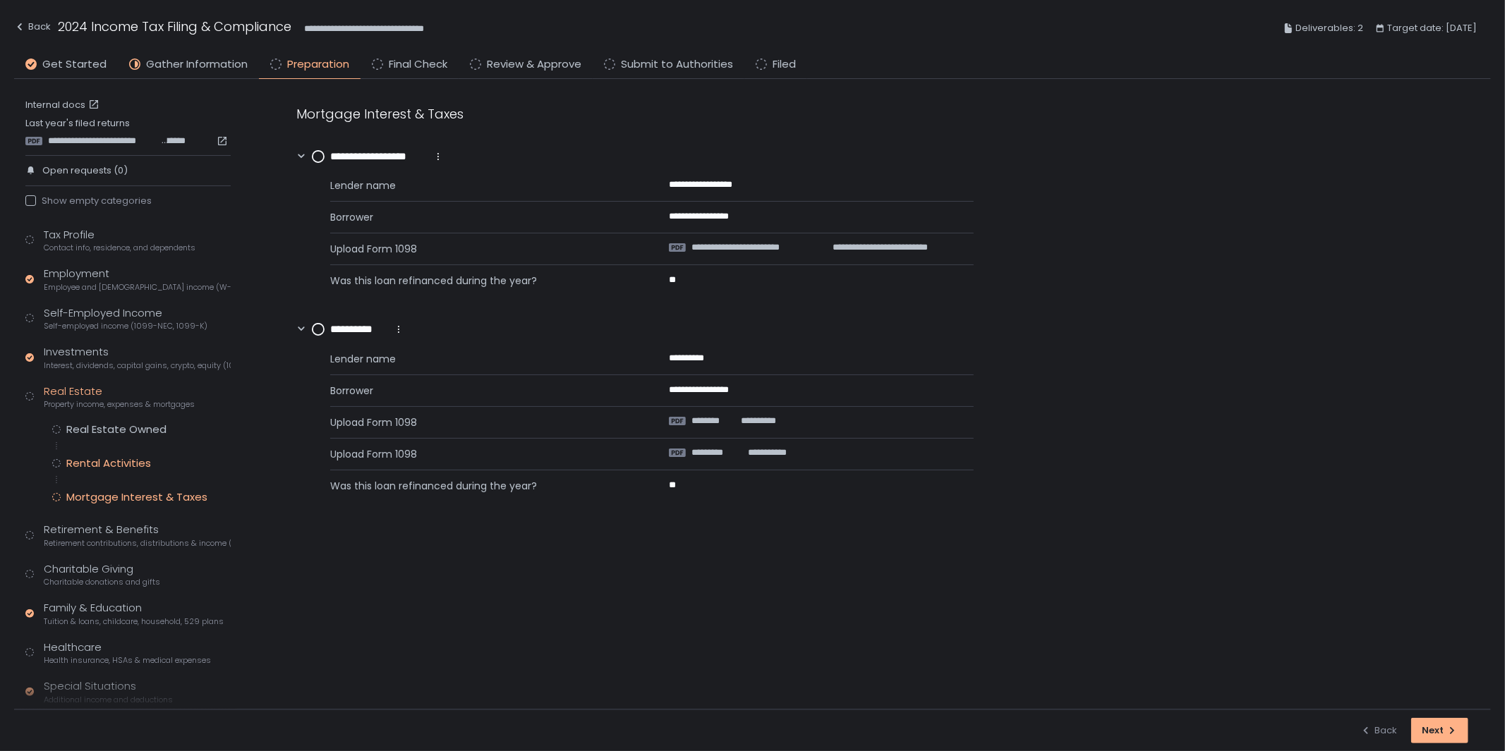
click at [106, 462] on div "Rental Activities" at bounding box center [108, 463] width 85 height 14
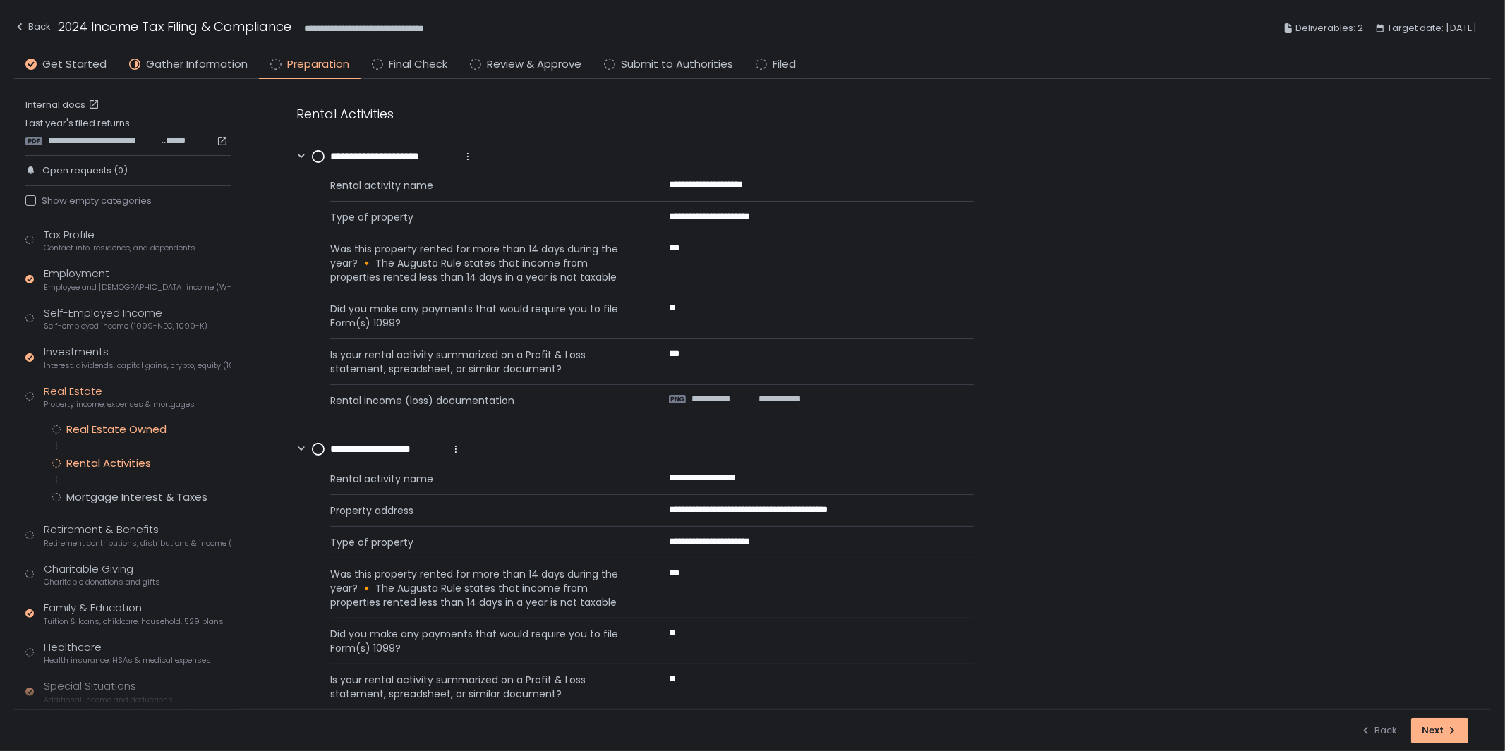
click at [115, 435] on div "Real Estate Owned" at bounding box center [116, 430] width 100 height 14
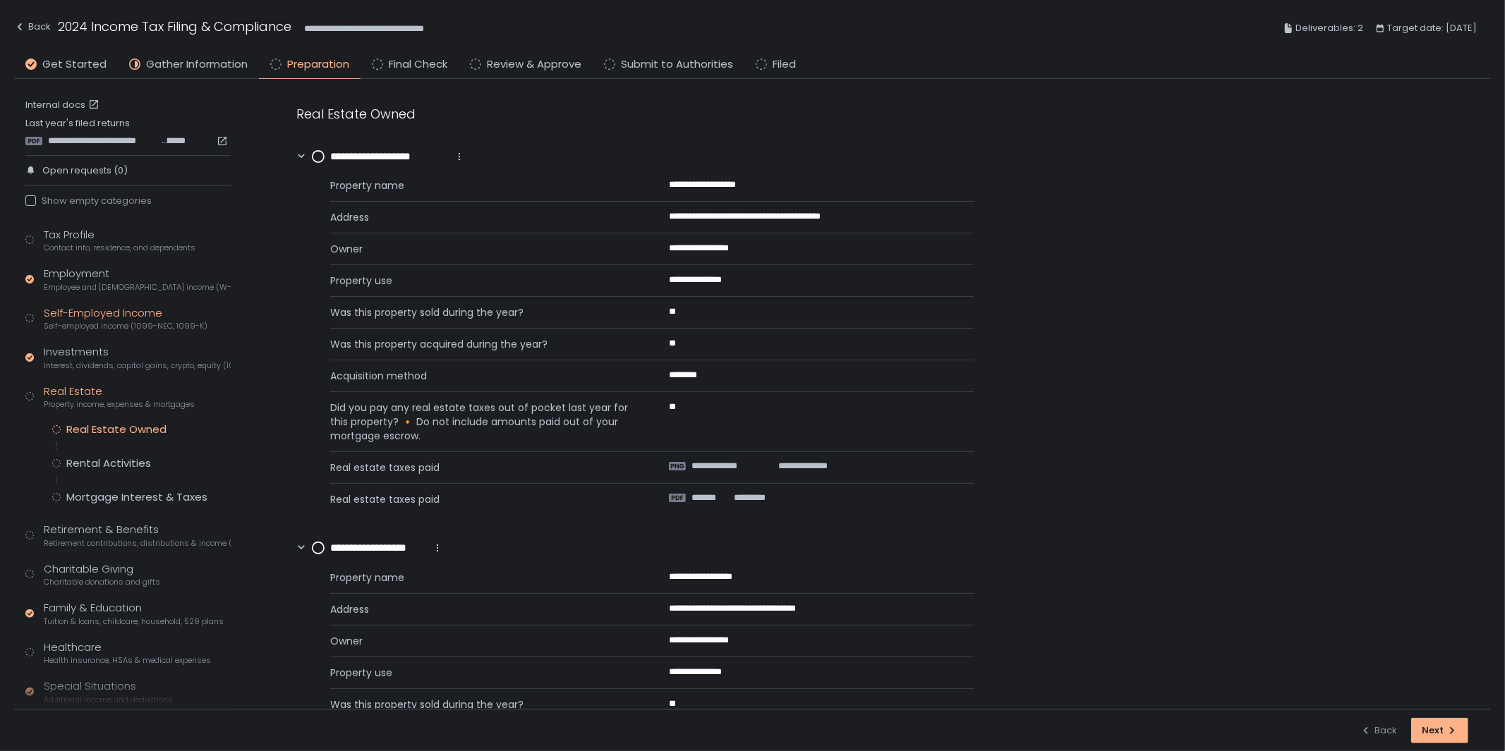
click at [108, 317] on div "Self-Employed Income Self-employed income (1099-NEC, 1099-K)" at bounding box center [126, 318] width 164 height 27
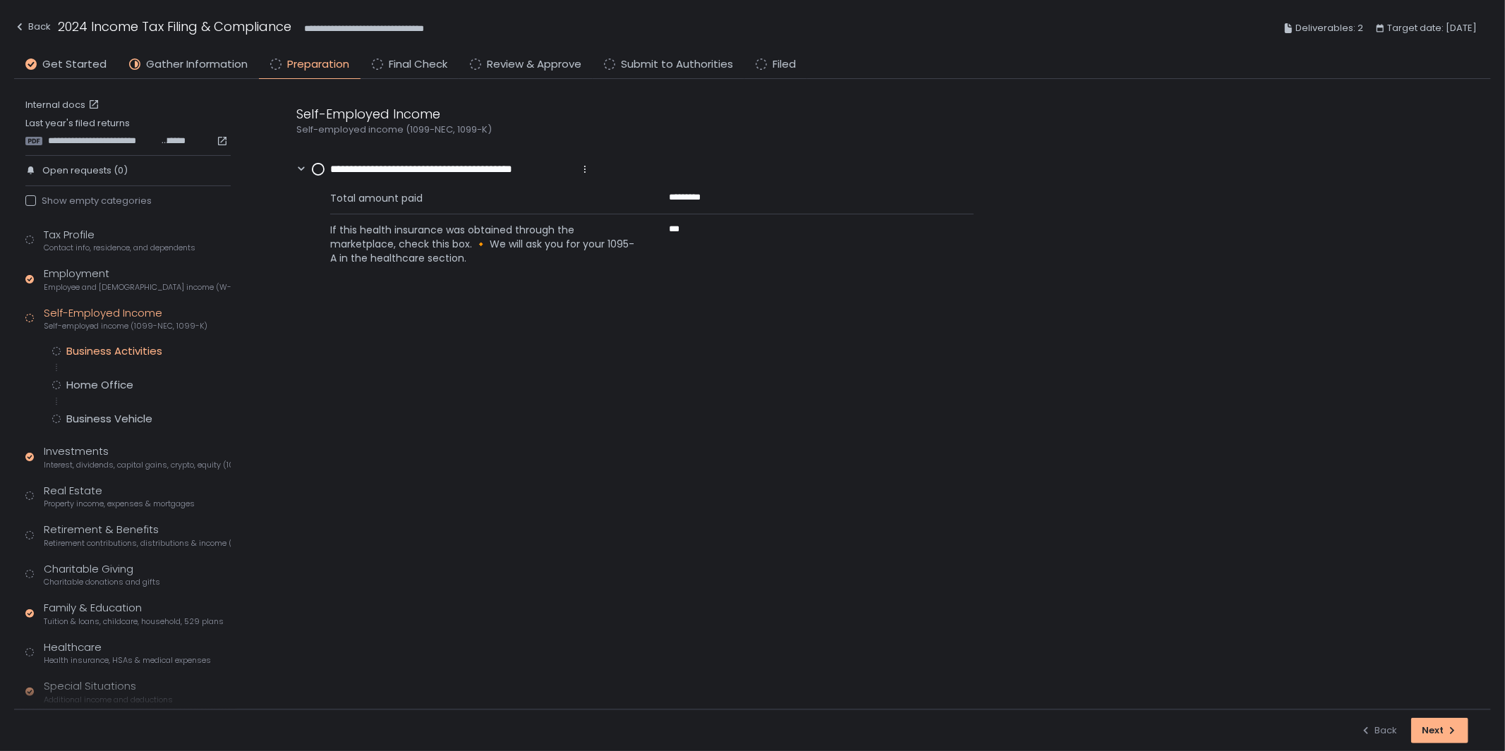
click at [126, 351] on div "Business Activities" at bounding box center [114, 351] width 96 height 14
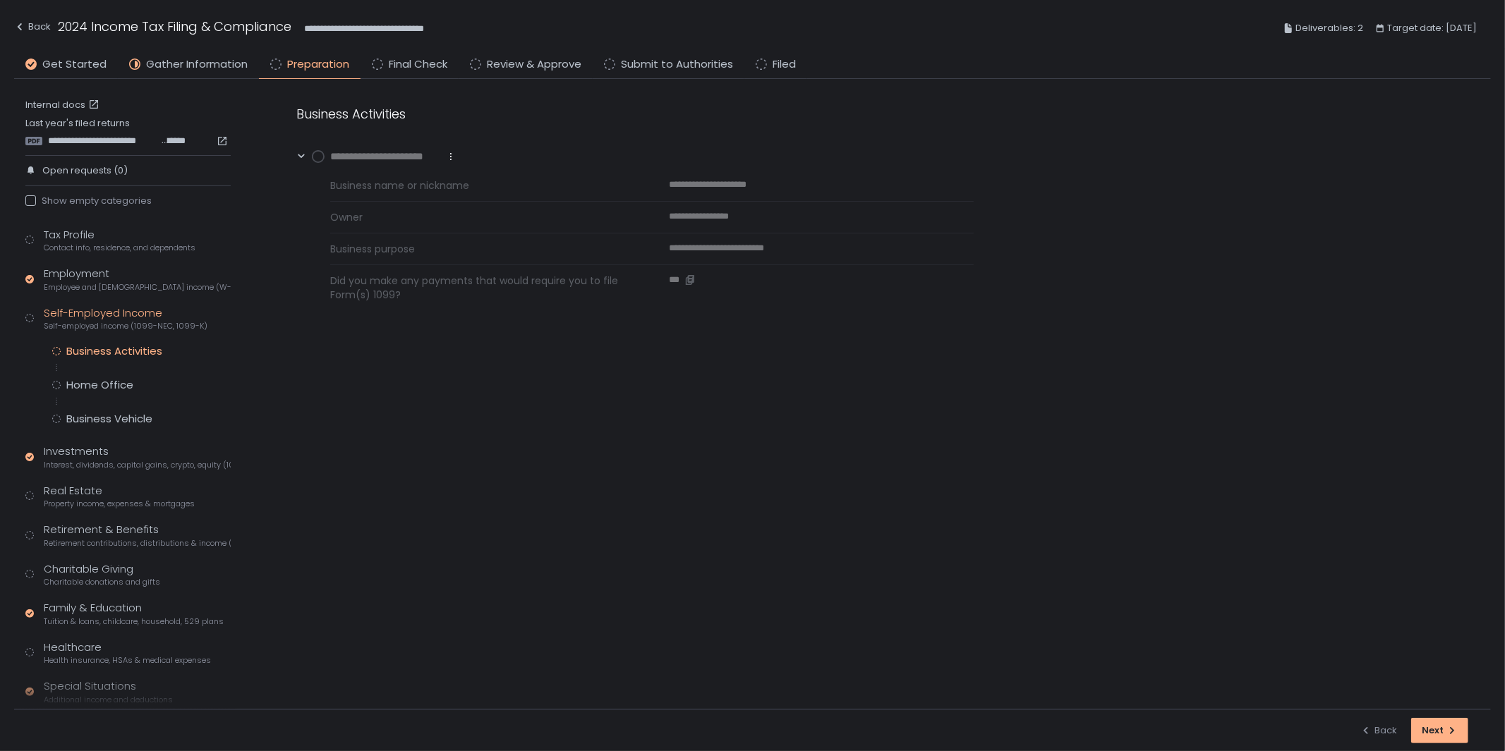
click at [680, 276] on span "***" at bounding box center [677, 280] width 16 height 13
click at [85, 384] on div "Home Office" at bounding box center [99, 385] width 67 height 14
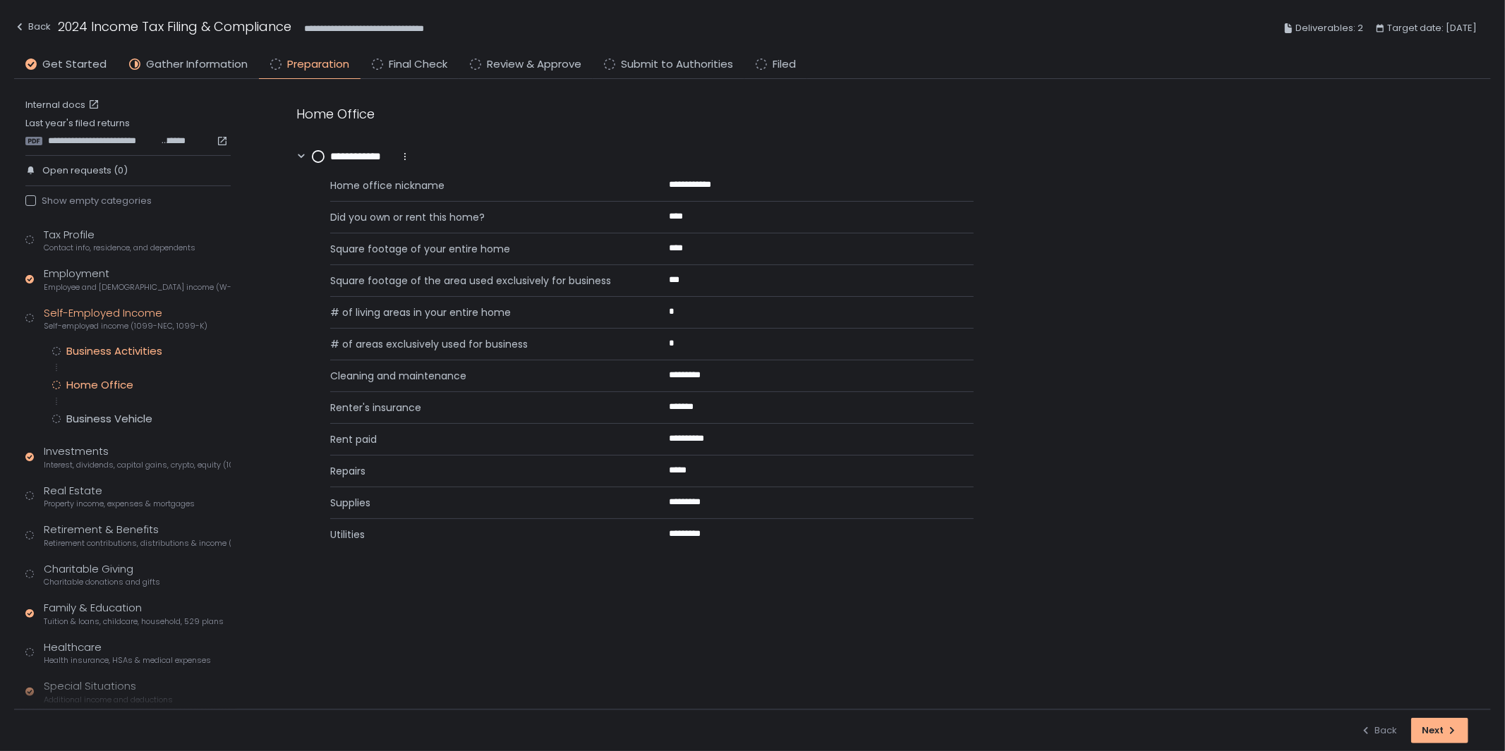
click at [99, 355] on div "Business Activities" at bounding box center [114, 351] width 96 height 14
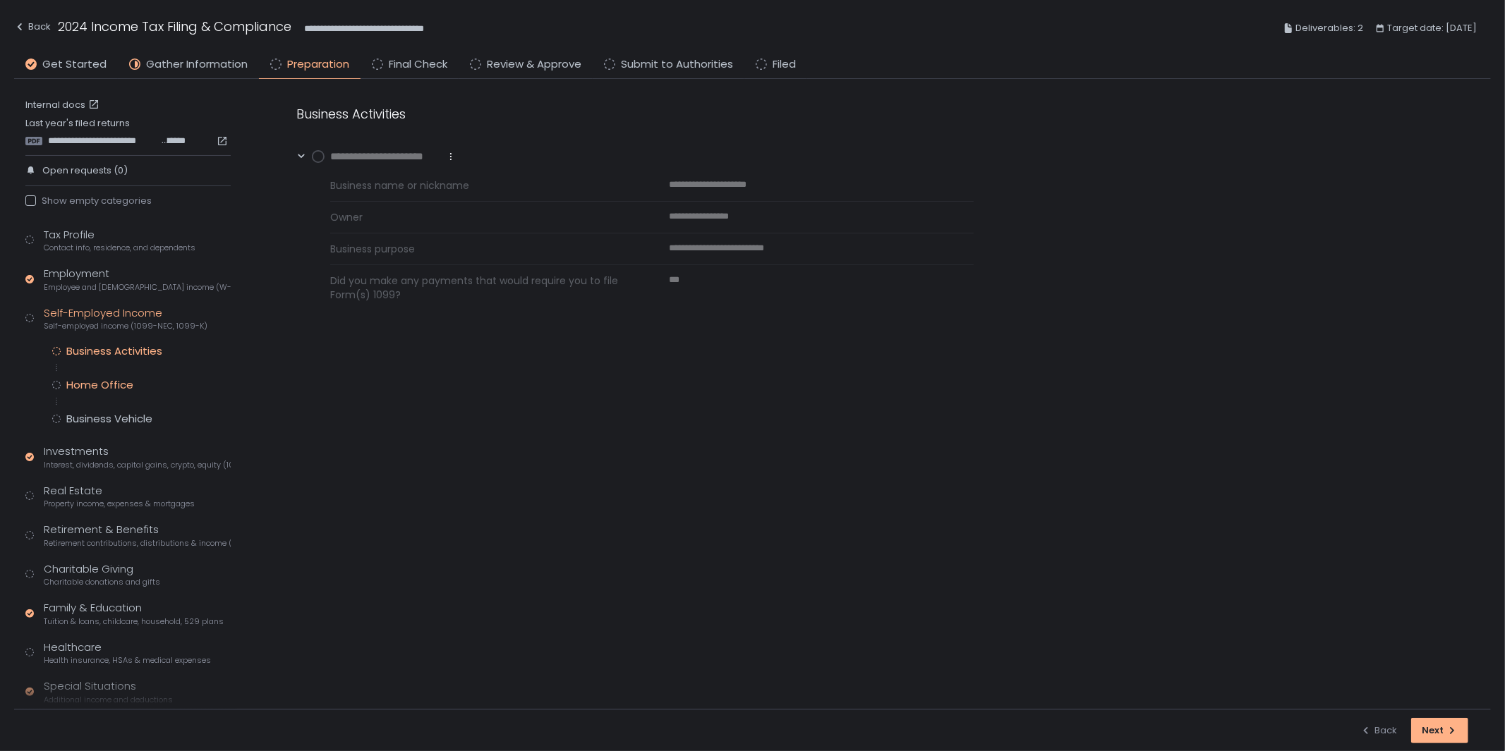
click at [103, 378] on div "Home Office" at bounding box center [99, 385] width 67 height 14
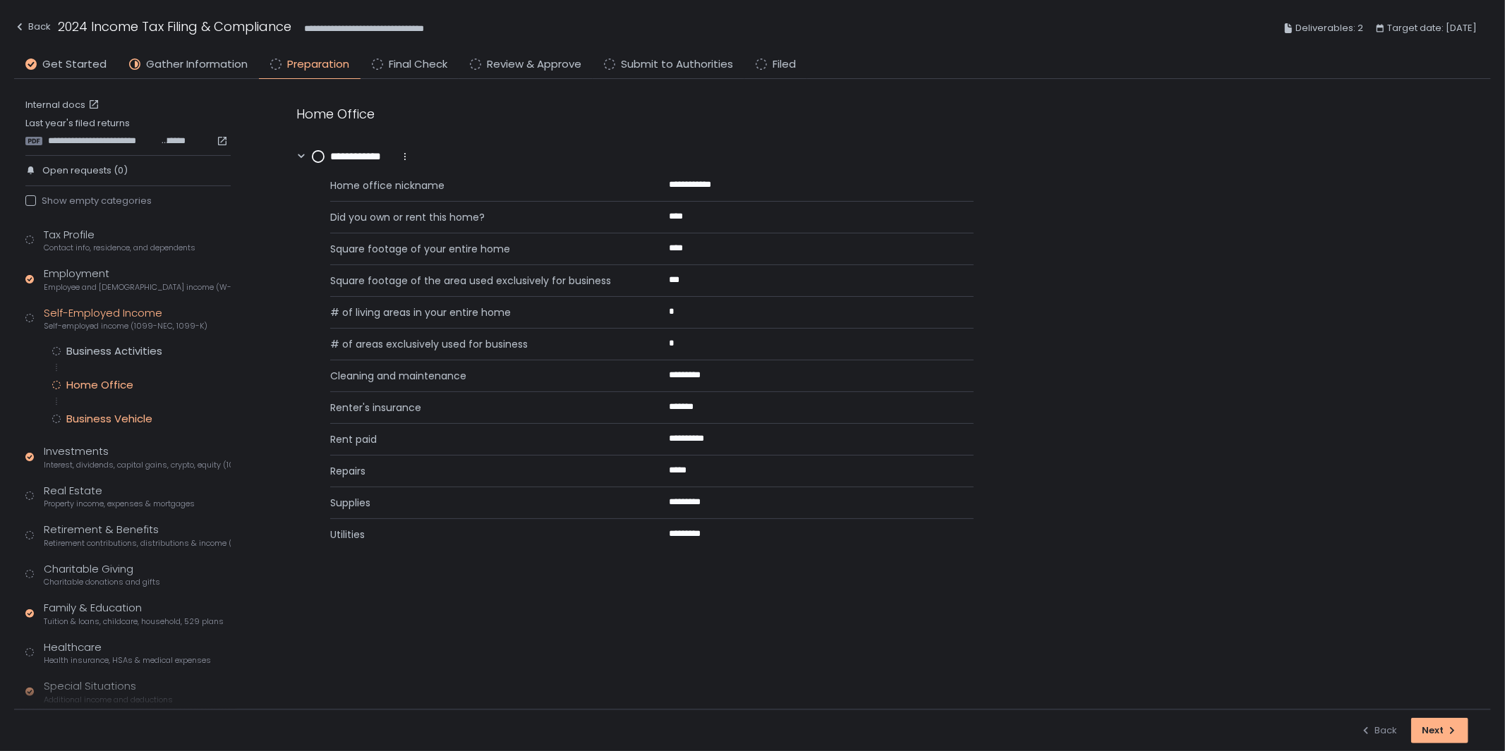
click at [103, 413] on div "Business Vehicle" at bounding box center [109, 419] width 86 height 14
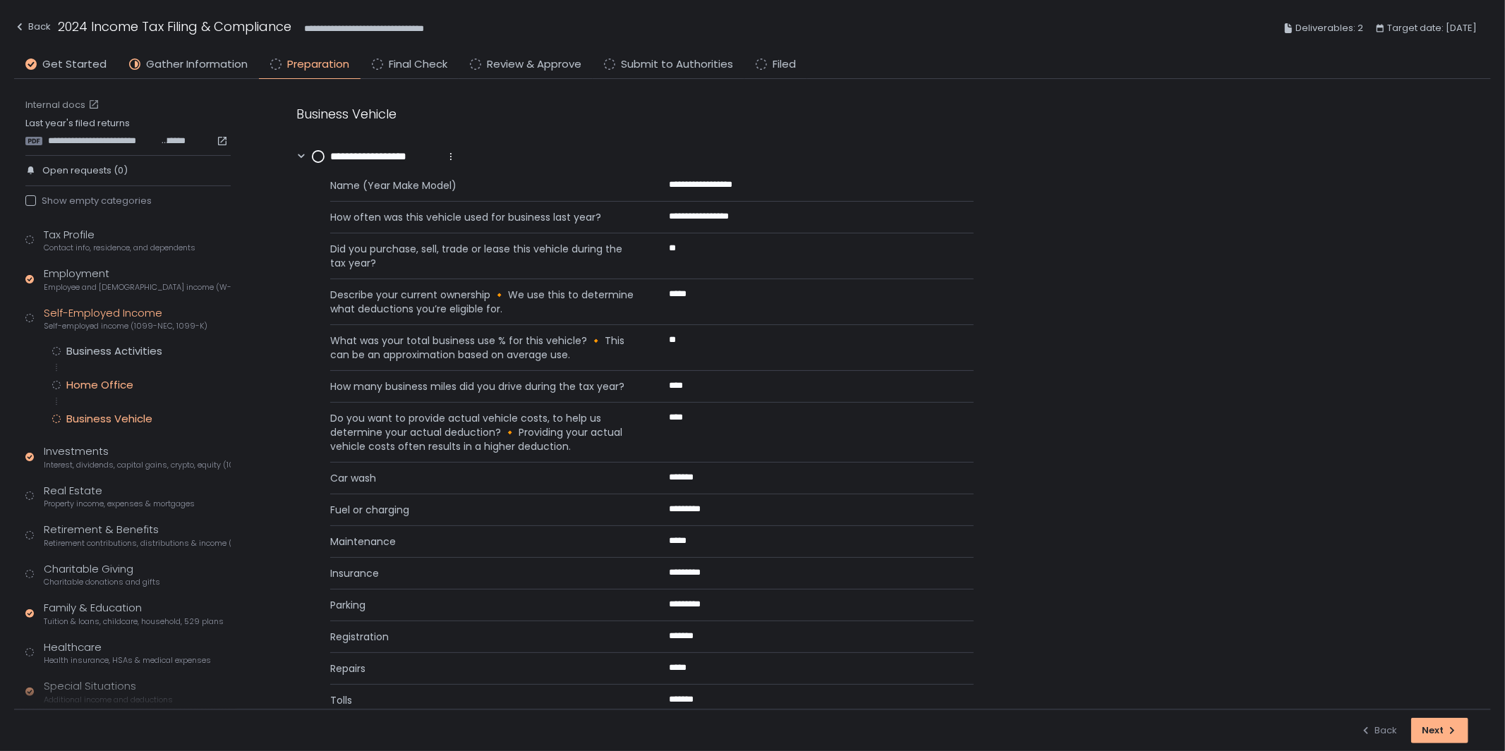
scroll to position [104, 0]
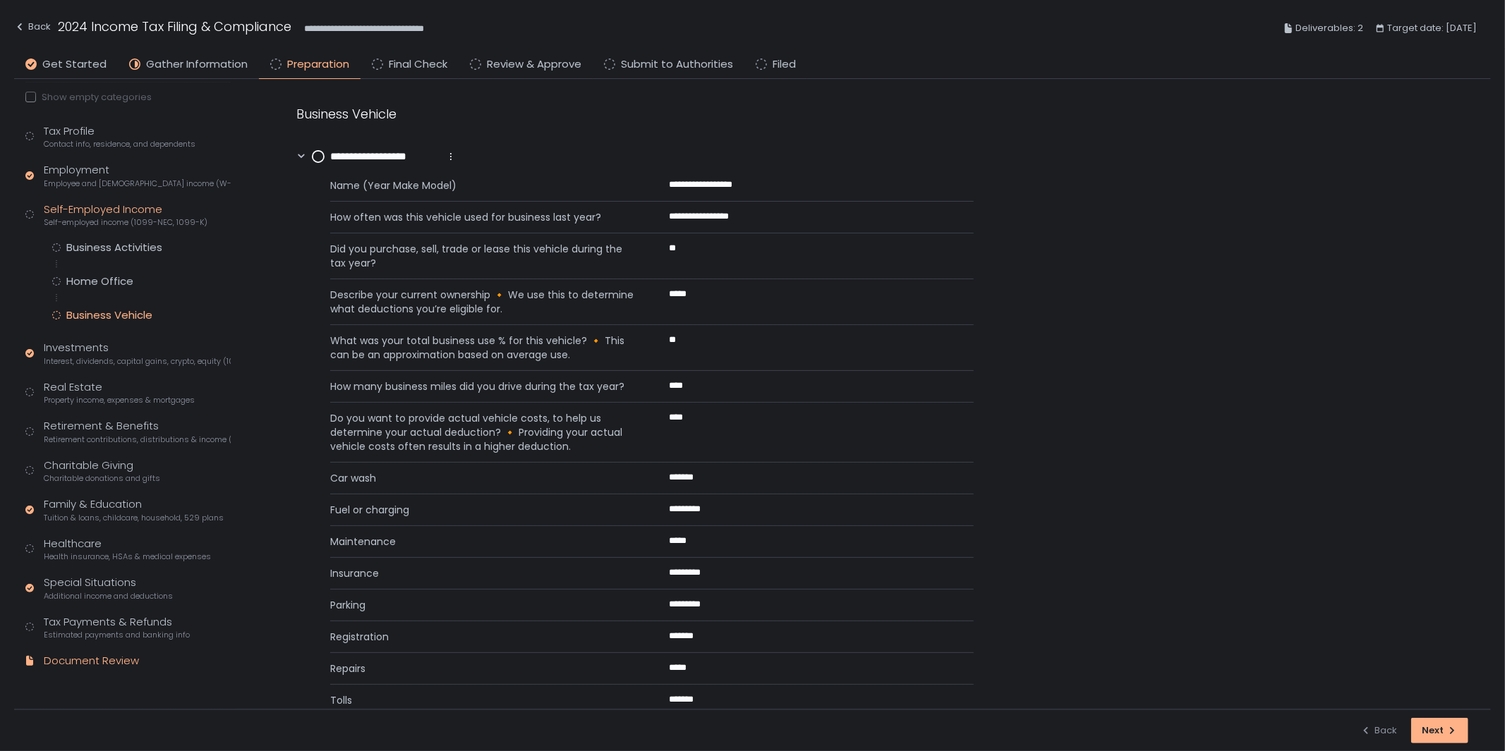
click at [94, 663] on div "Document Review" at bounding box center [91, 661] width 95 height 16
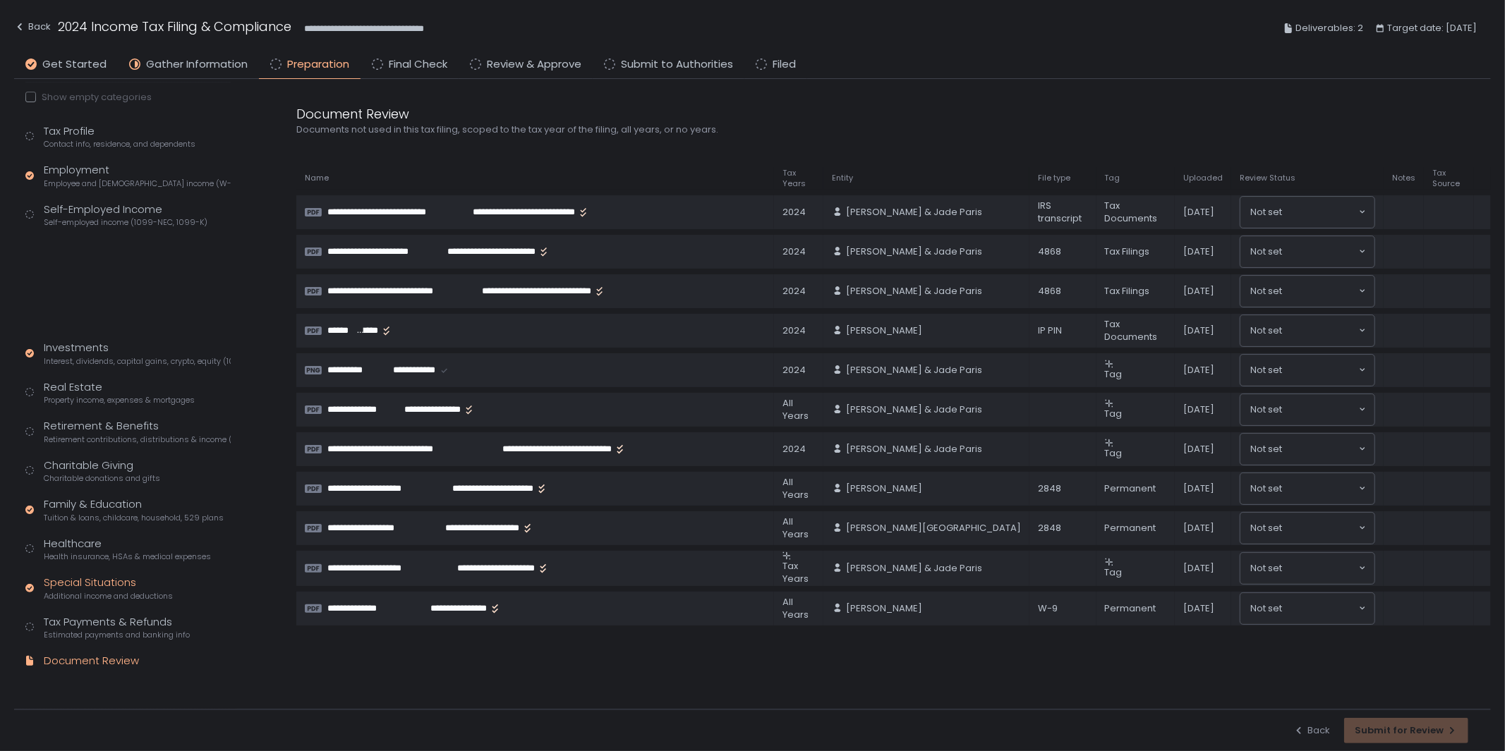
scroll to position [4, 0]
click at [62, 382] on div "Real Estate Property income, expenses & mortgages" at bounding box center [119, 393] width 151 height 27
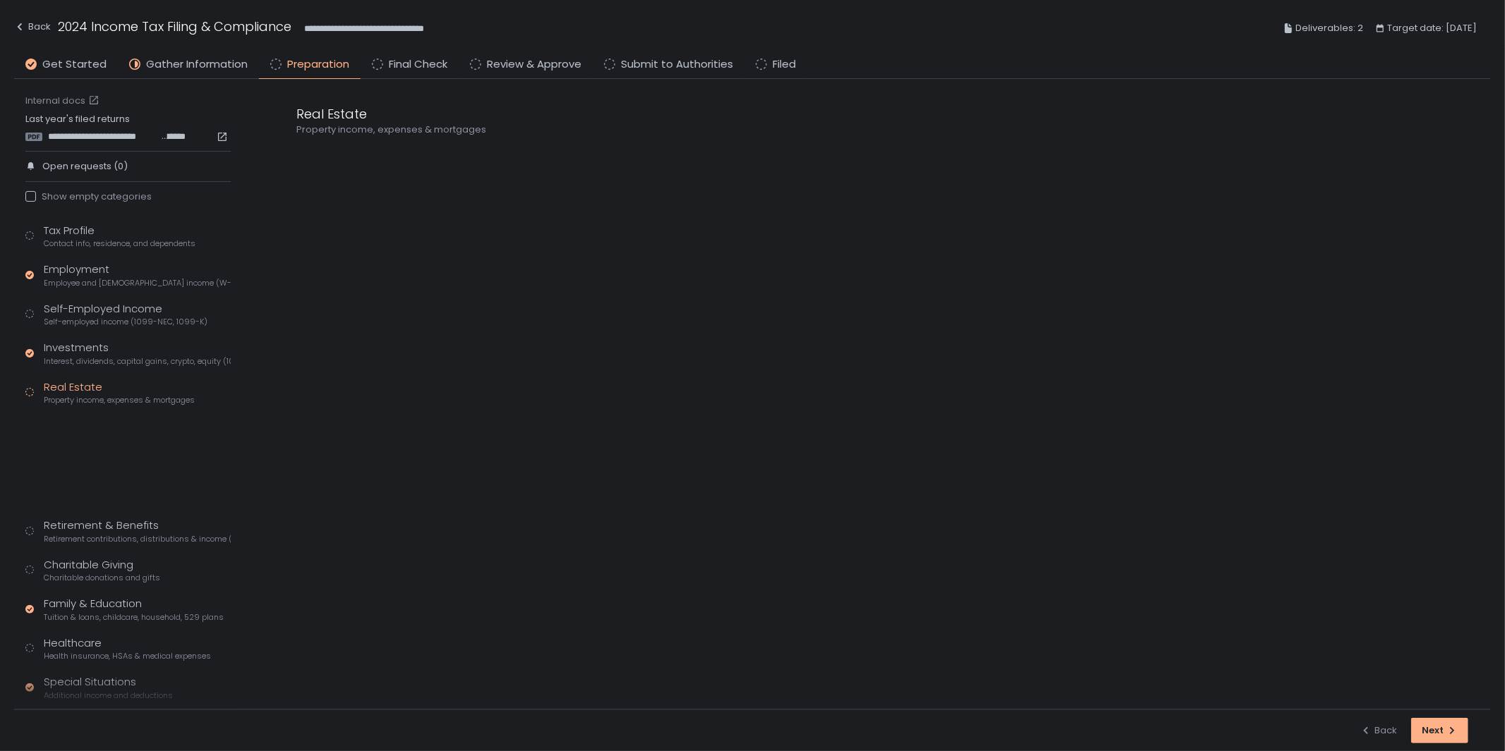
scroll to position [104, 0]
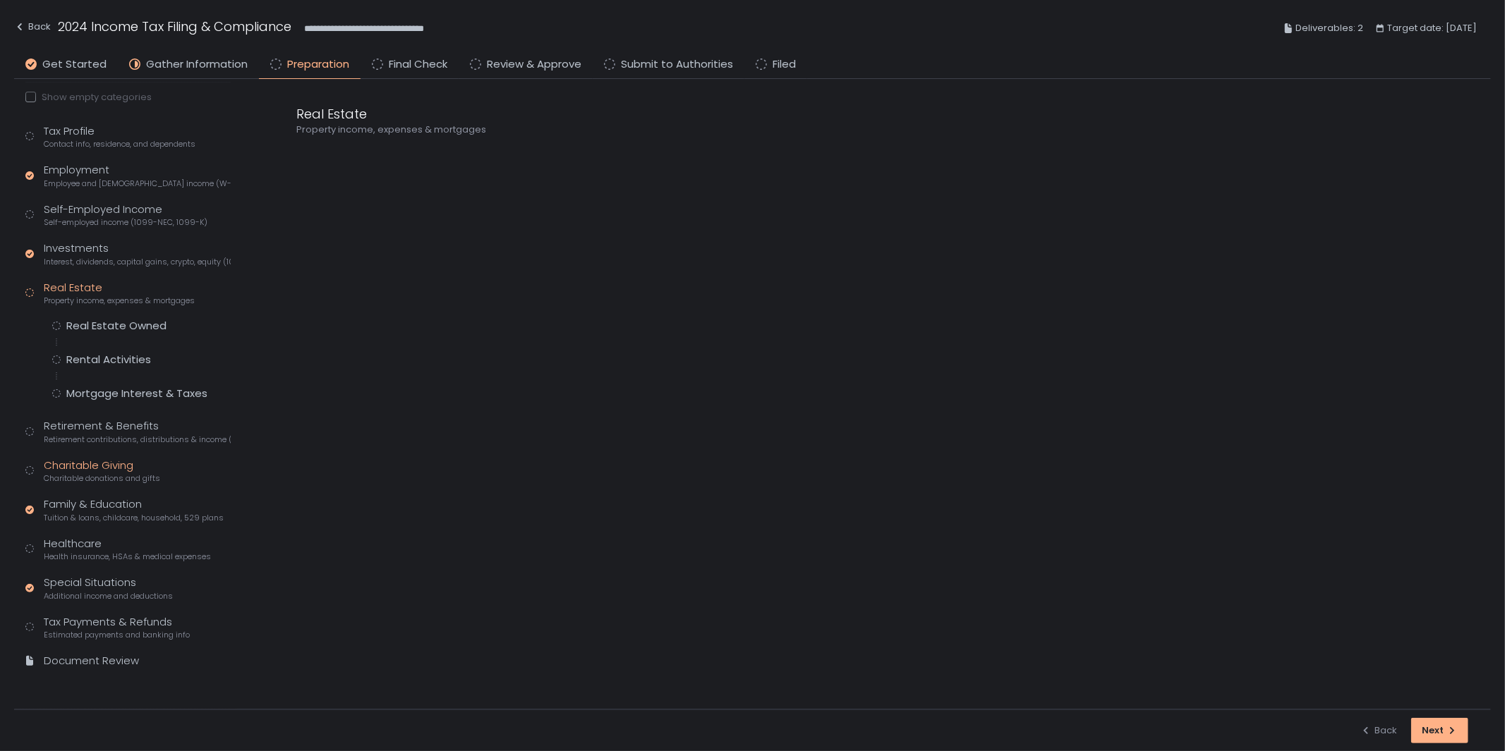
click at [83, 469] on div "Charitable Giving Charitable donations and gifts" at bounding box center [102, 471] width 116 height 27
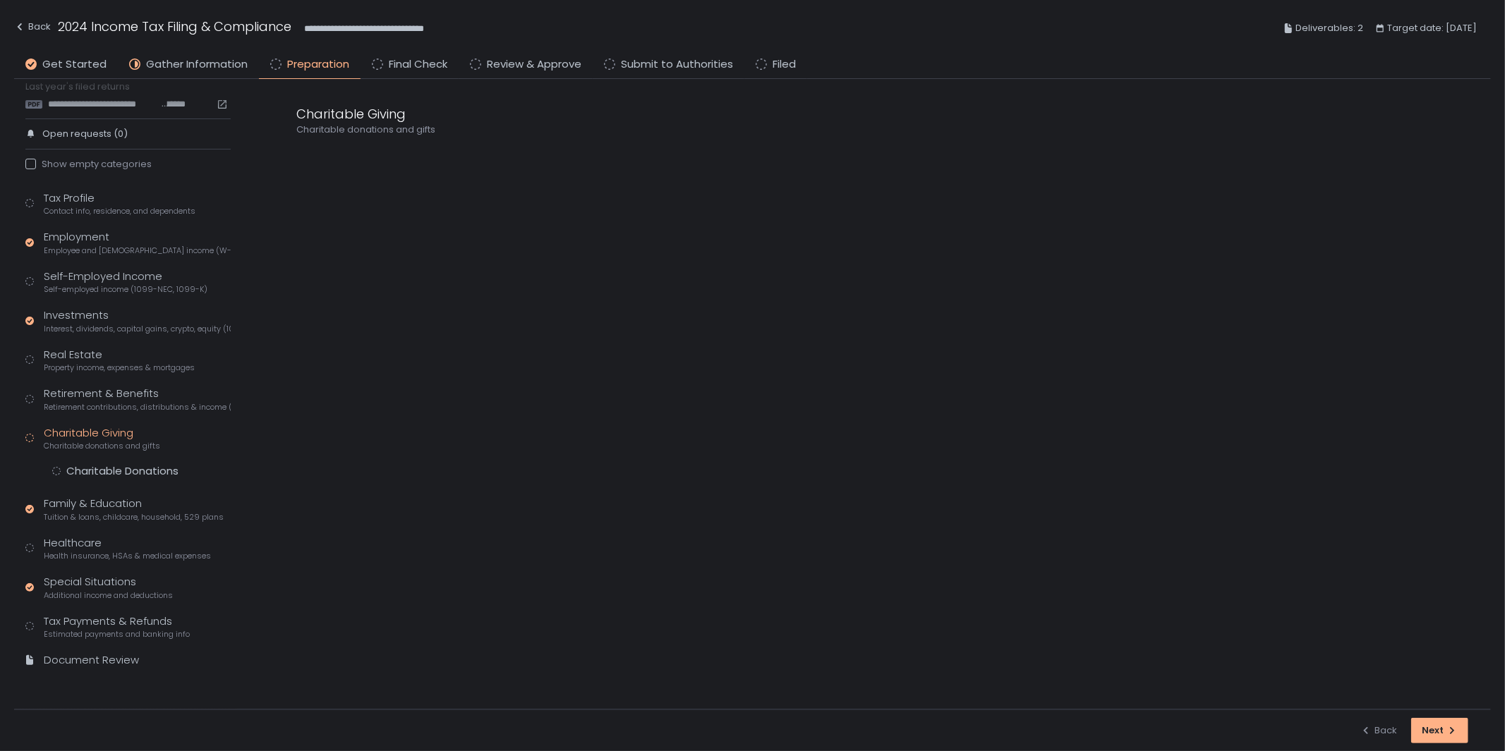
scroll to position [36, 0]
click at [87, 431] on div "Charitable Giving Charitable donations and gifts" at bounding box center [102, 439] width 116 height 27
click at [111, 475] on div "Charitable Donations" at bounding box center [122, 472] width 112 height 14
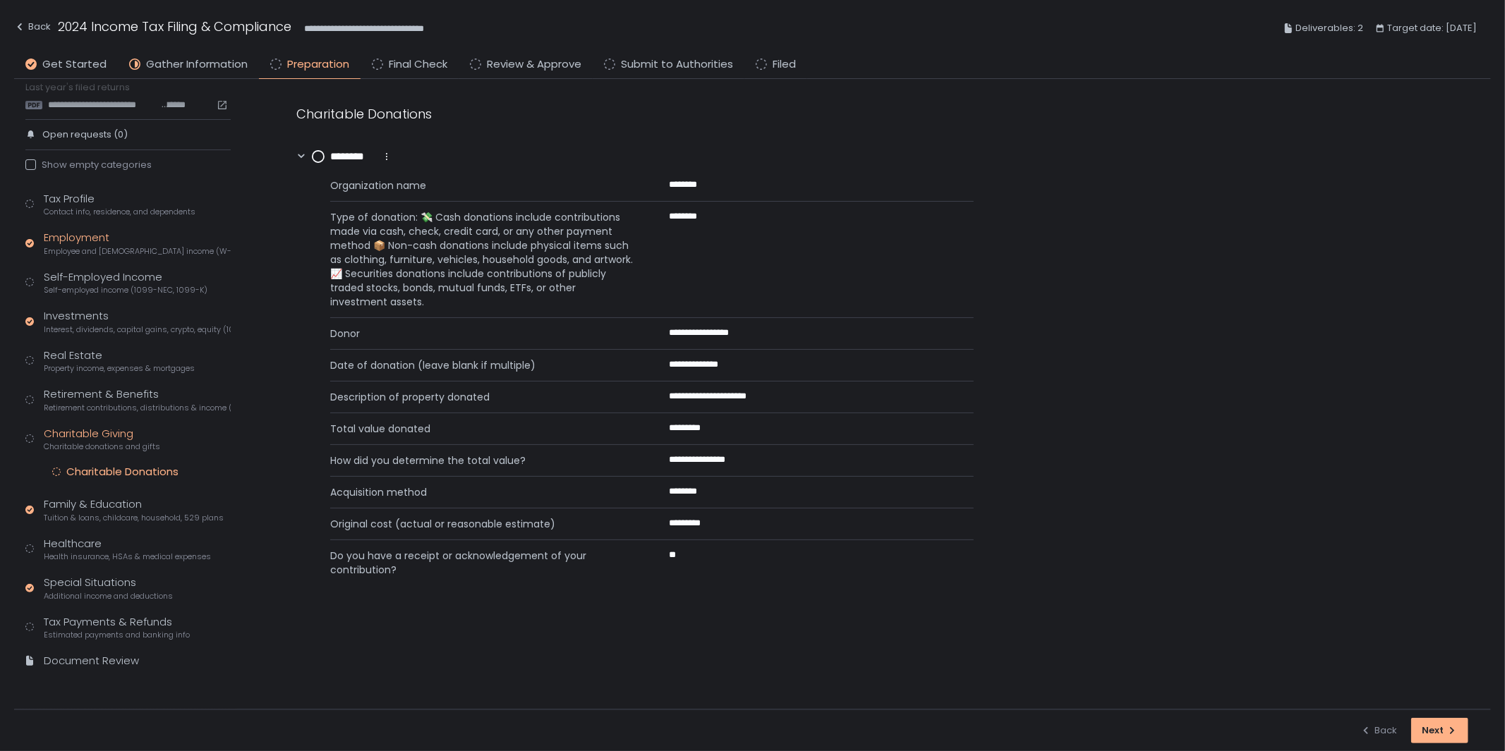
click at [116, 253] on span "Employee and [DEMOGRAPHIC_DATA] income (W-2s)" at bounding box center [137, 251] width 187 height 11
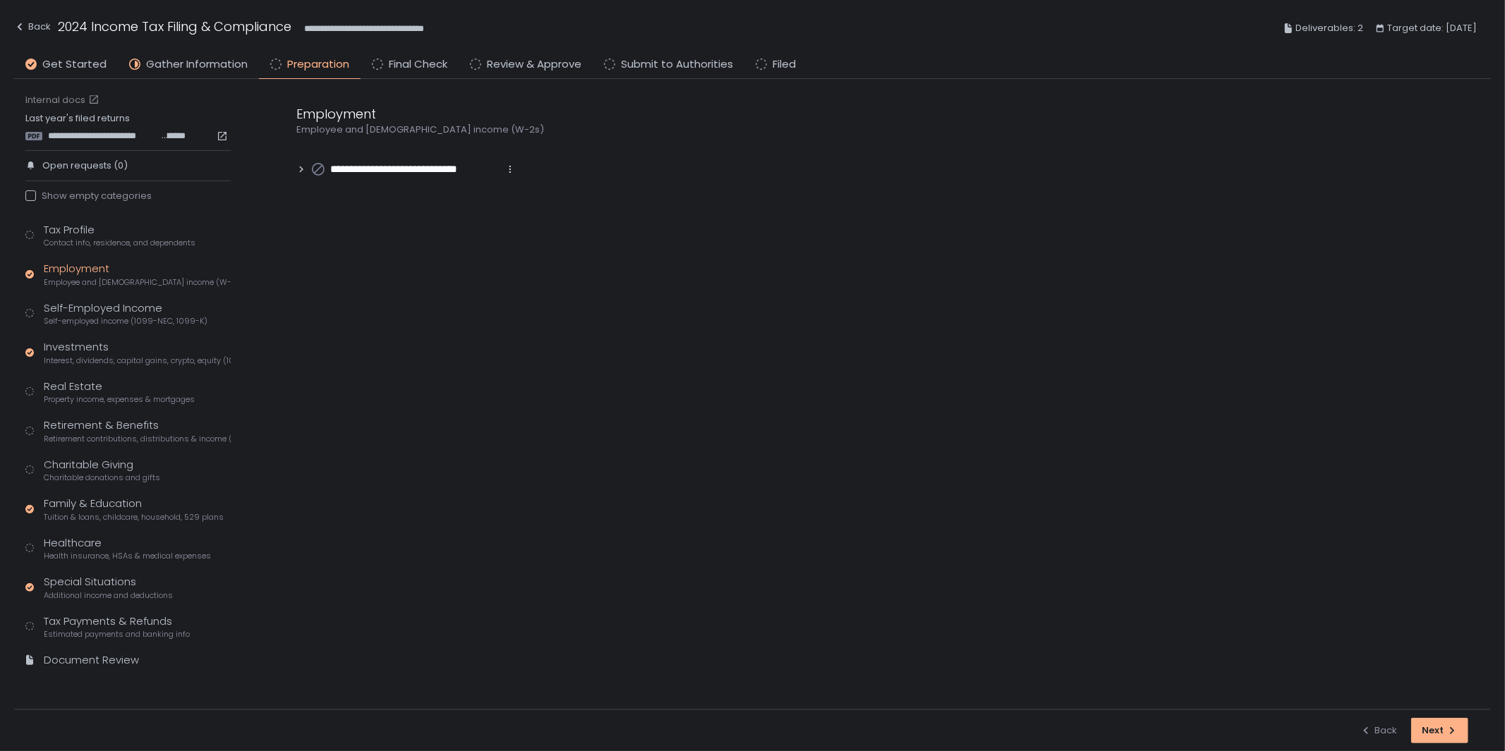
scroll to position [4, 0]
click at [106, 272] on div "Employment Employee and [DEMOGRAPHIC_DATA] income (W-2s)" at bounding box center [137, 275] width 187 height 27
click at [107, 282] on span "Employee and [DEMOGRAPHIC_DATA] income (W-2s)" at bounding box center [137, 283] width 187 height 11
click at [87, 317] on span "Self-employed income (1099-NEC, 1099-K)" at bounding box center [126, 322] width 164 height 11
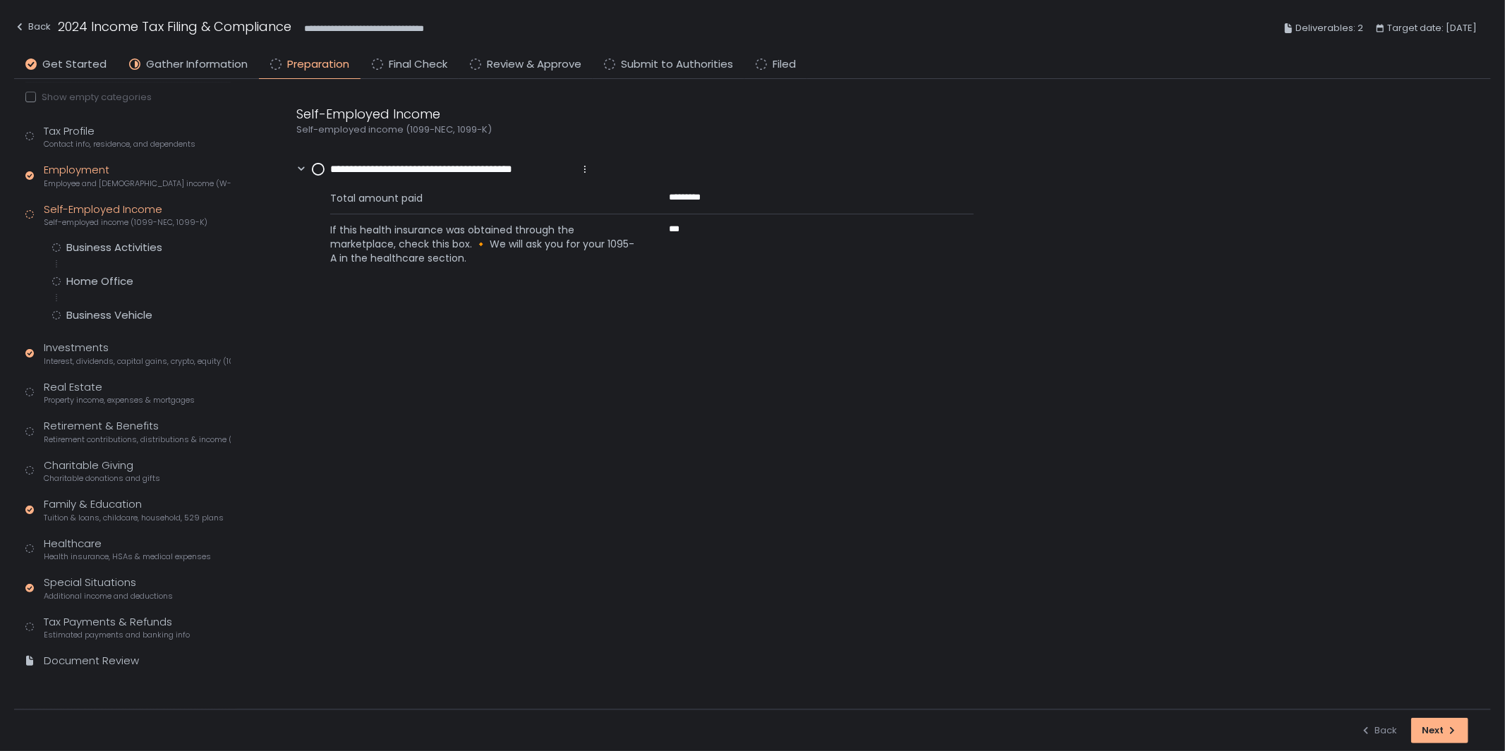
click at [83, 181] on span "Employee and [DEMOGRAPHIC_DATA] income (W-2s)" at bounding box center [137, 183] width 187 height 11
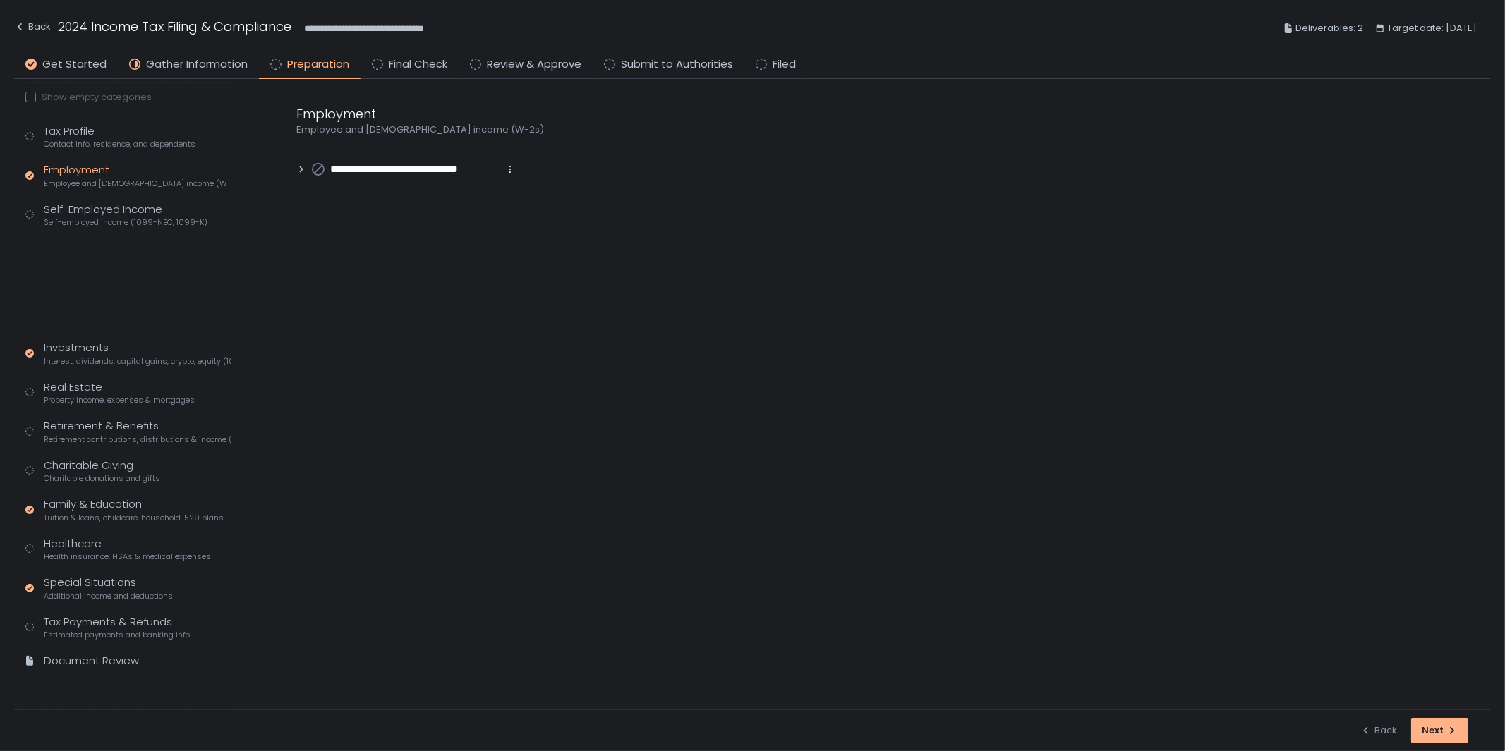
scroll to position [4, 0]
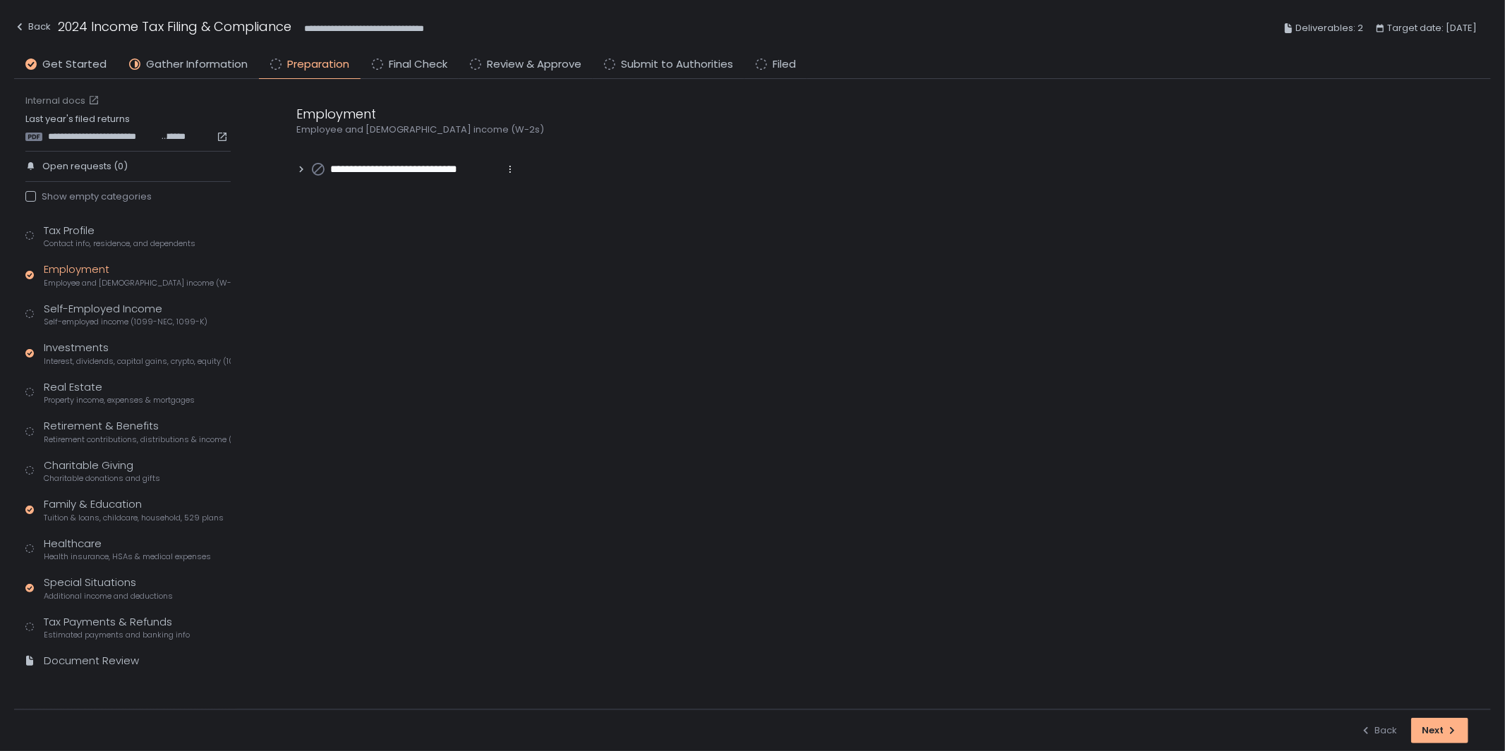
click at [293, 167] on div "**********" at bounding box center [879, 141] width 1222 height 124
click at [300, 166] on icon at bounding box center [301, 169] width 10 height 10
click at [184, 61] on span "Gather Information" at bounding box center [197, 64] width 102 height 16
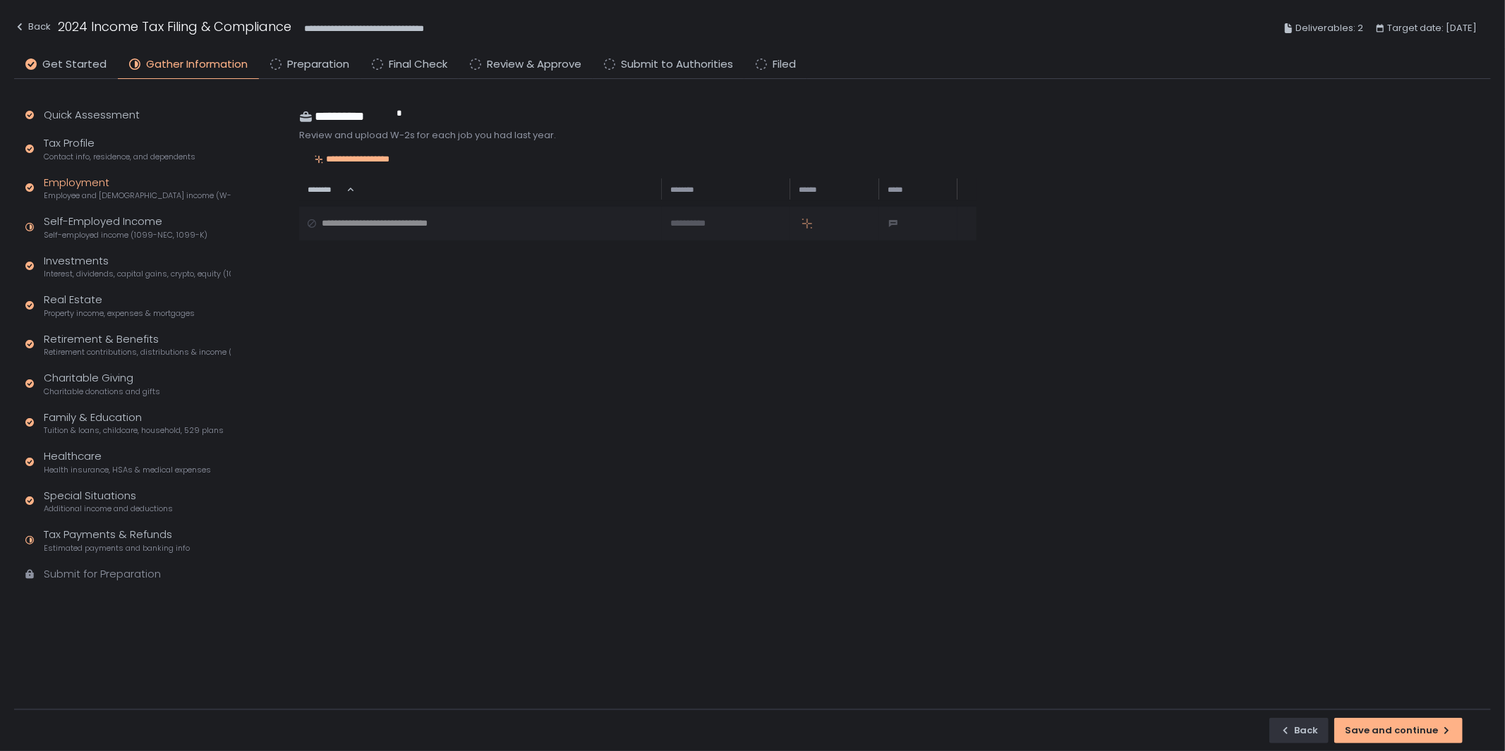
click at [94, 185] on div "Employment Employee and [DEMOGRAPHIC_DATA] income (W-2s)" at bounding box center [137, 188] width 187 height 27
click at [313, 66] on span "Preparation" at bounding box center [318, 64] width 62 height 16
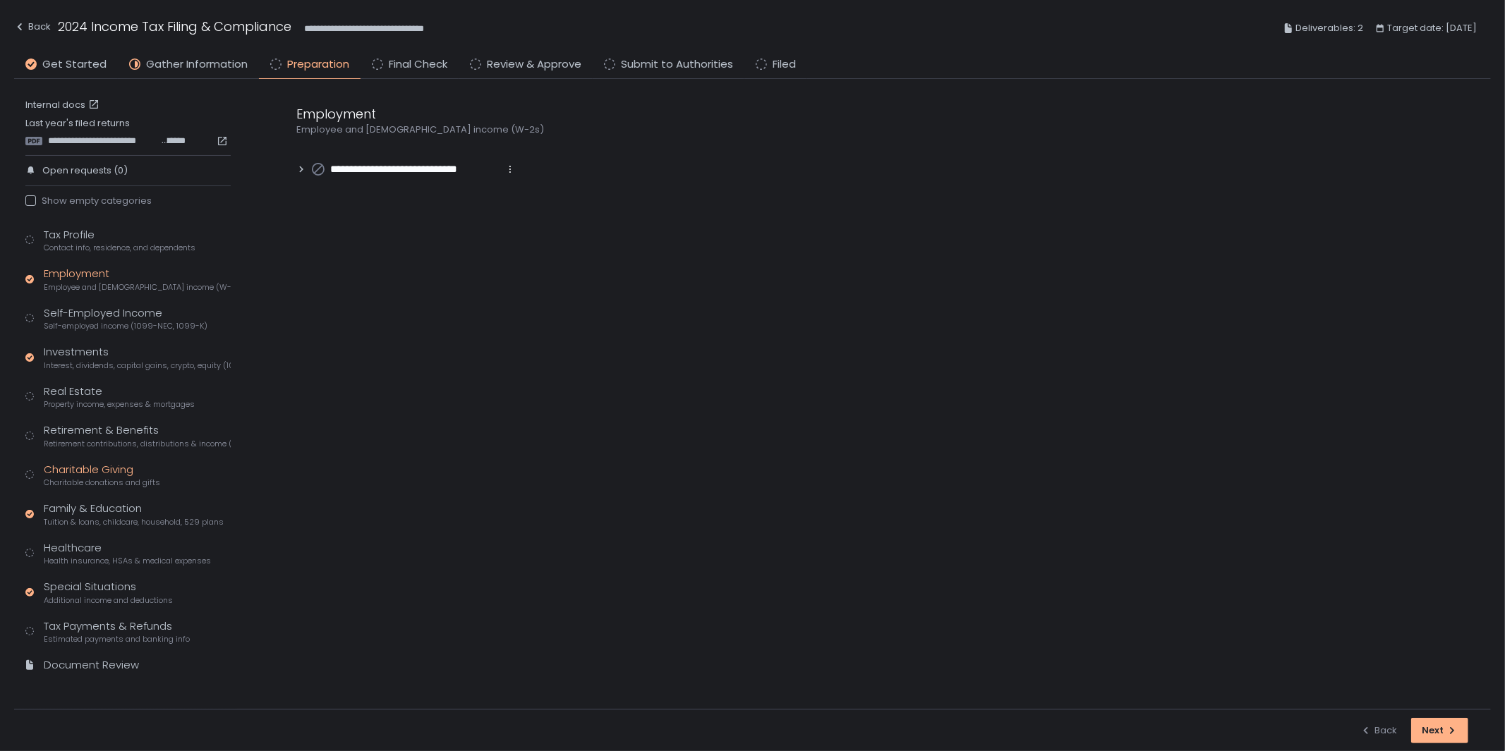
click at [116, 473] on div "Charitable Giving Charitable donations and gifts" at bounding box center [102, 475] width 116 height 27
click at [372, 119] on div "Charitable Giving" at bounding box center [634, 113] width 677 height 19
click at [131, 509] on div "Charitable Donations" at bounding box center [122, 508] width 112 height 14
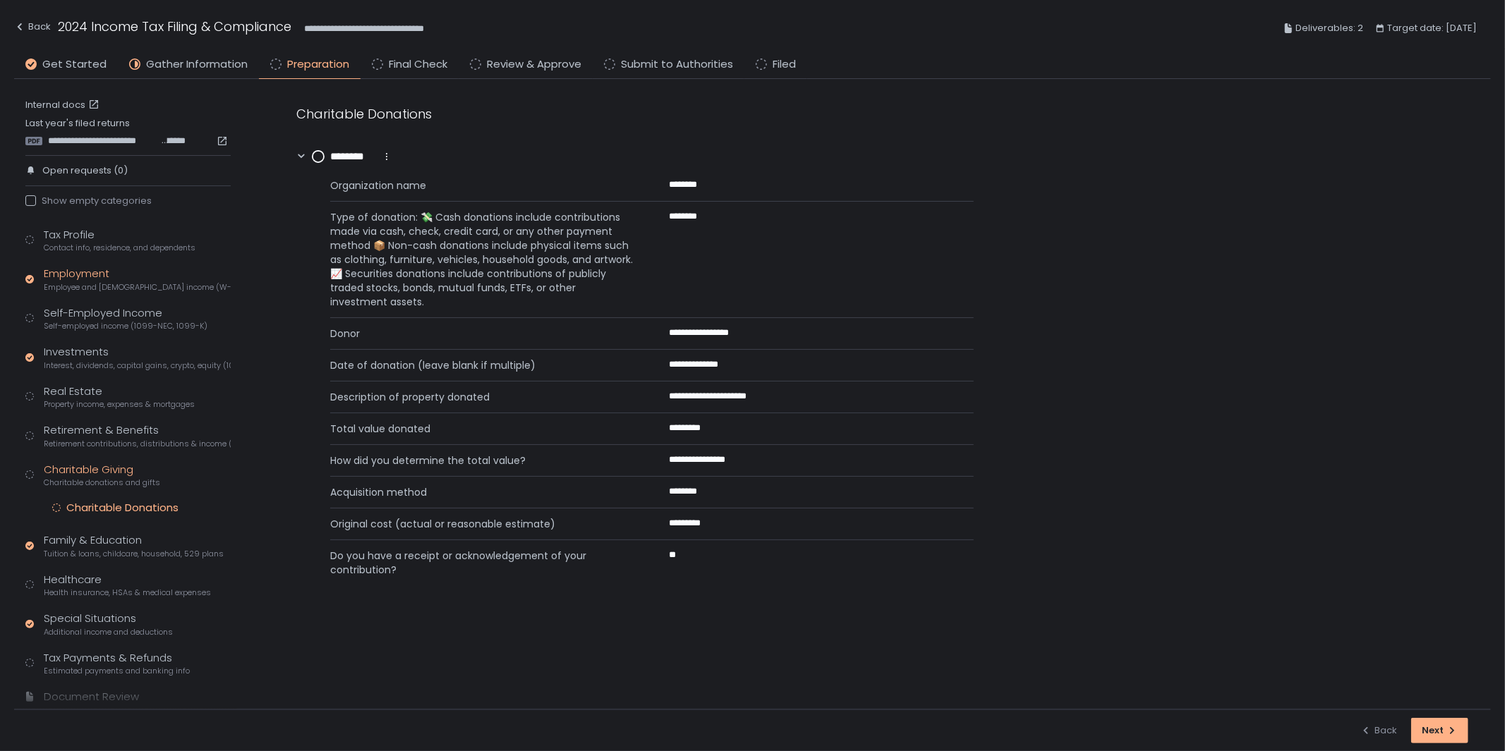
click at [85, 282] on span "Employee and [DEMOGRAPHIC_DATA] income (W-2s)" at bounding box center [137, 287] width 187 height 11
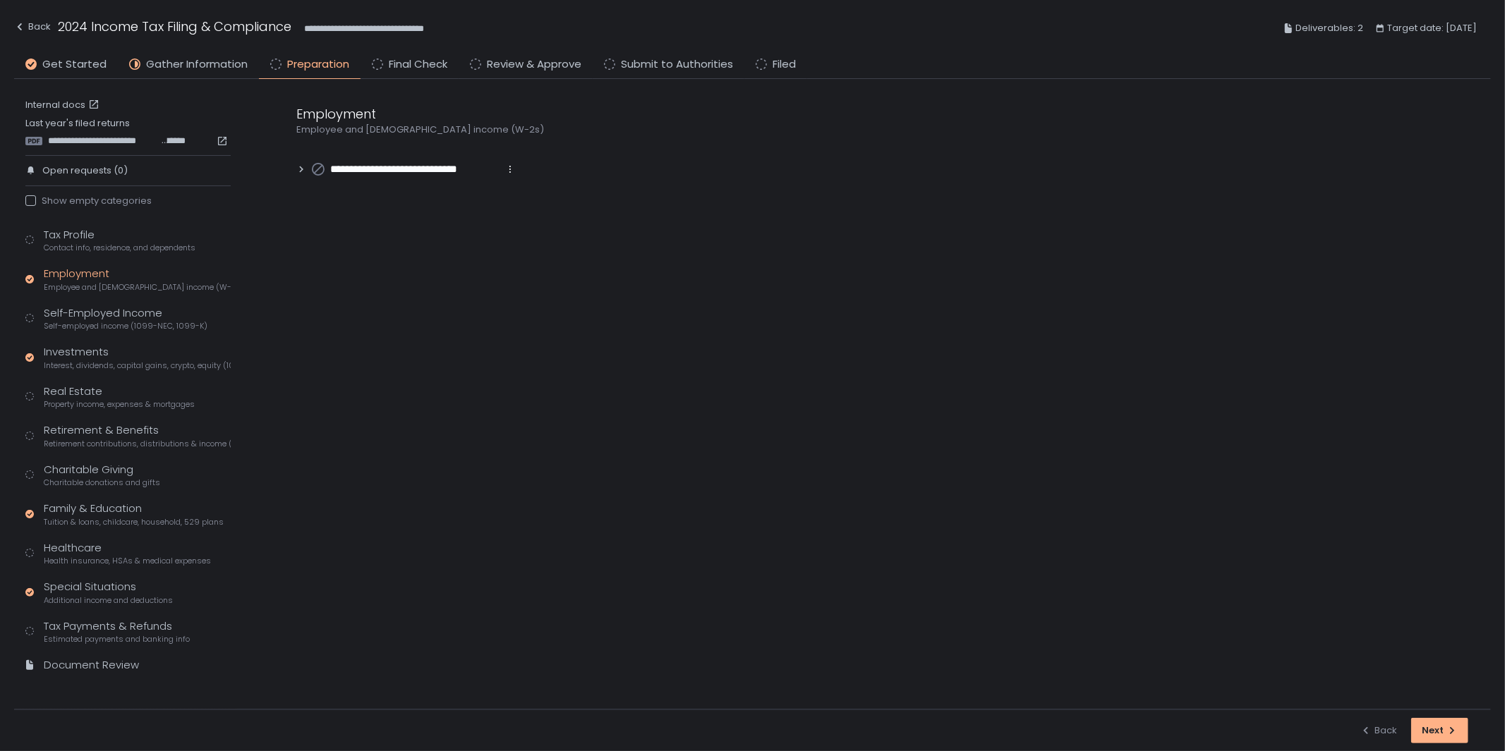
click at [298, 166] on icon at bounding box center [301, 169] width 10 height 10
click at [95, 463] on div "Charitable Giving Charitable donations and gifts" at bounding box center [102, 475] width 116 height 27
click at [119, 509] on div "Charitable Donations" at bounding box center [122, 508] width 112 height 14
